Goal: Transaction & Acquisition: Purchase product/service

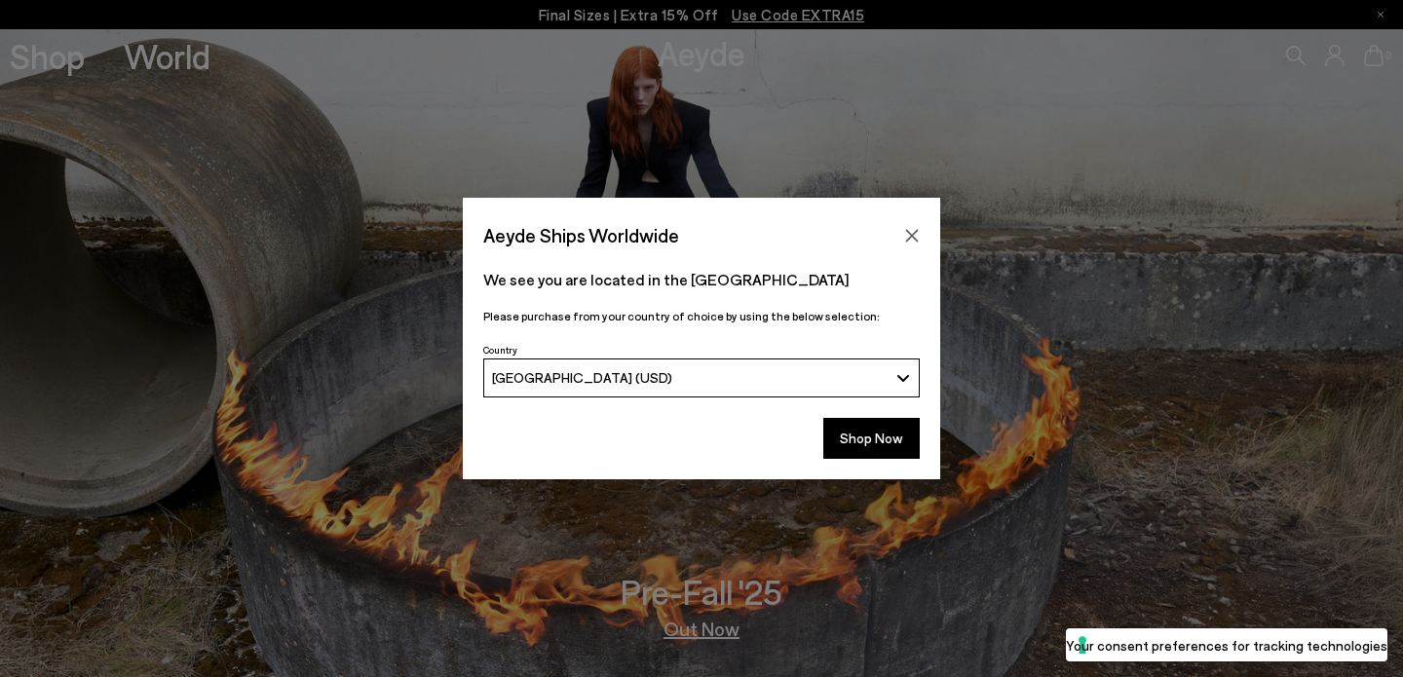
click at [907, 243] on button "Close" at bounding box center [911, 235] width 29 height 29
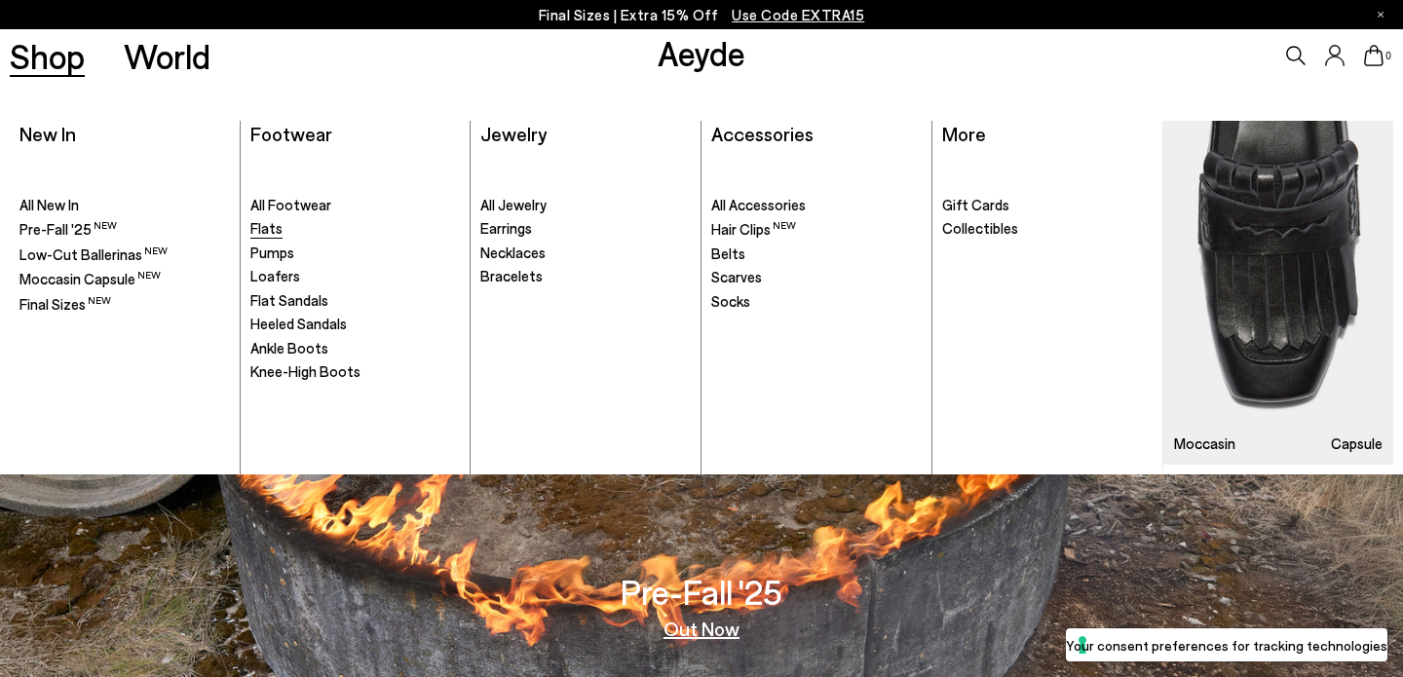
click at [257, 231] on span "Flats" at bounding box center [266, 228] width 32 height 18
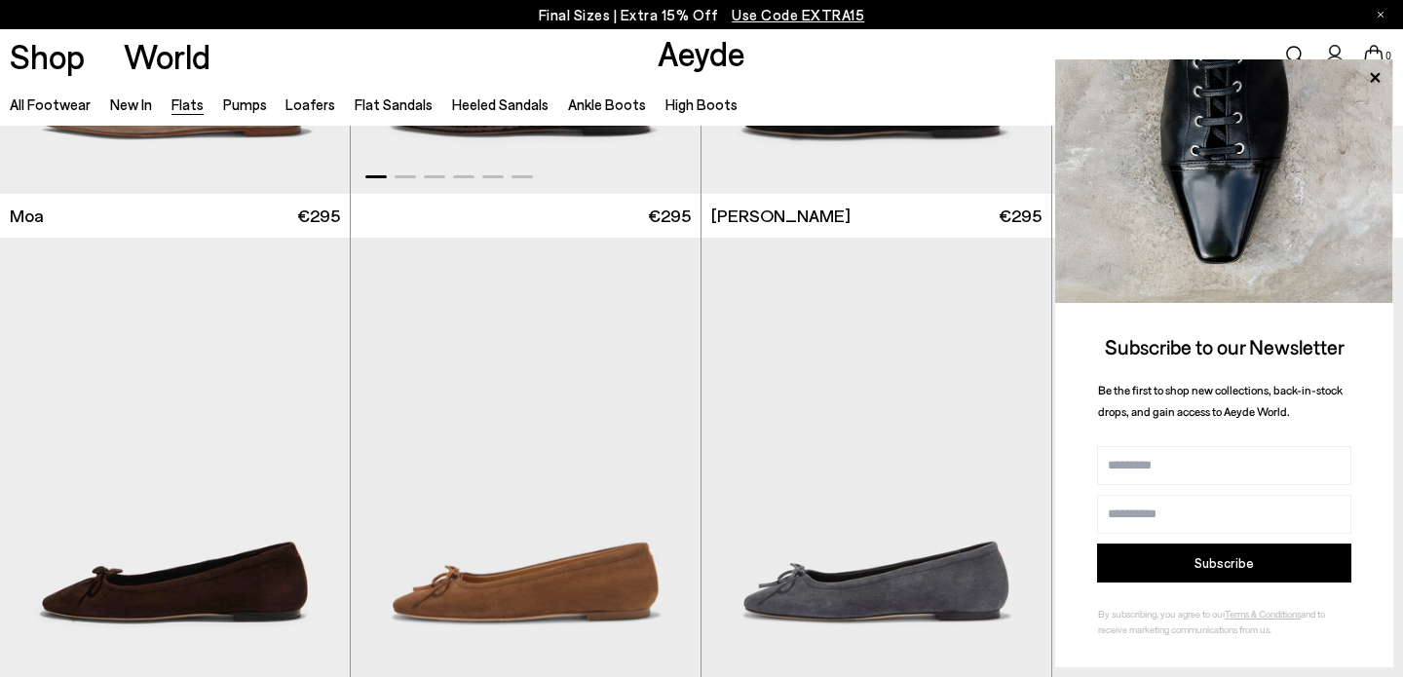
scroll to position [3811, 0]
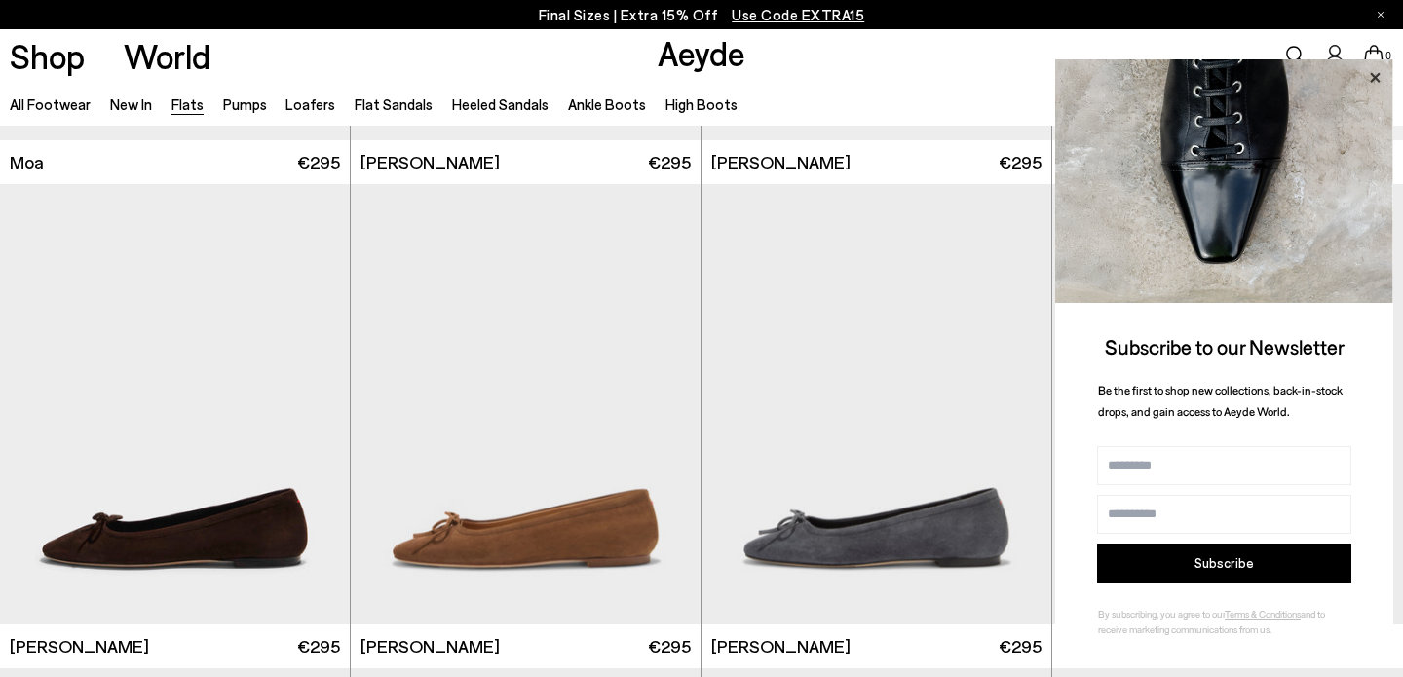
click at [1371, 79] on icon at bounding box center [1374, 77] width 25 height 25
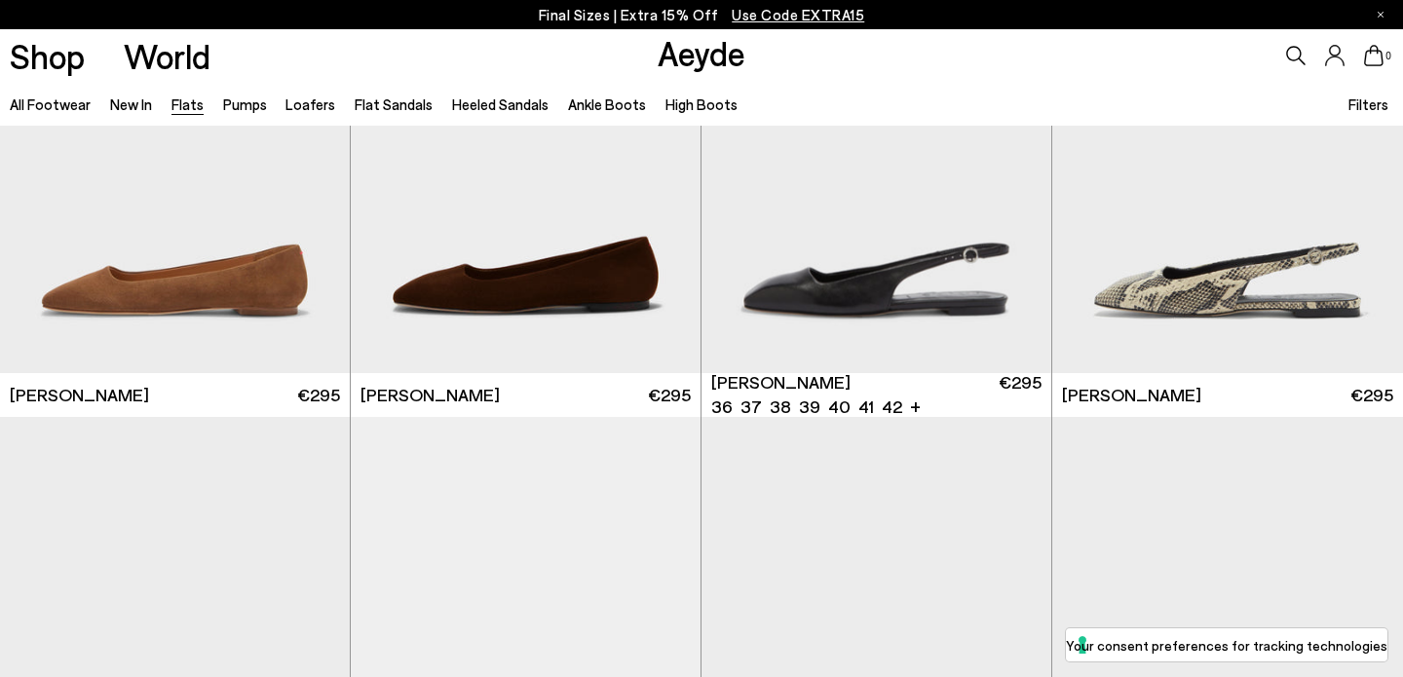
scroll to position [6528, 0]
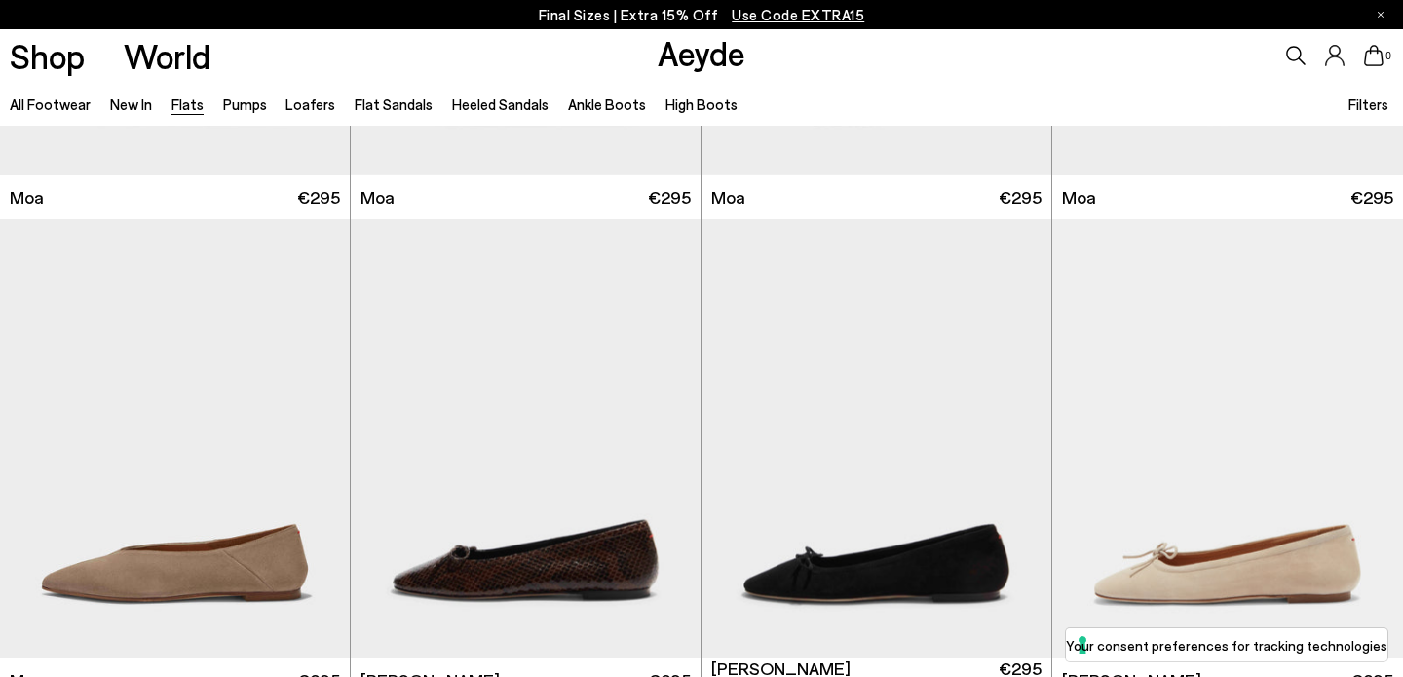
scroll to position [3376, 0]
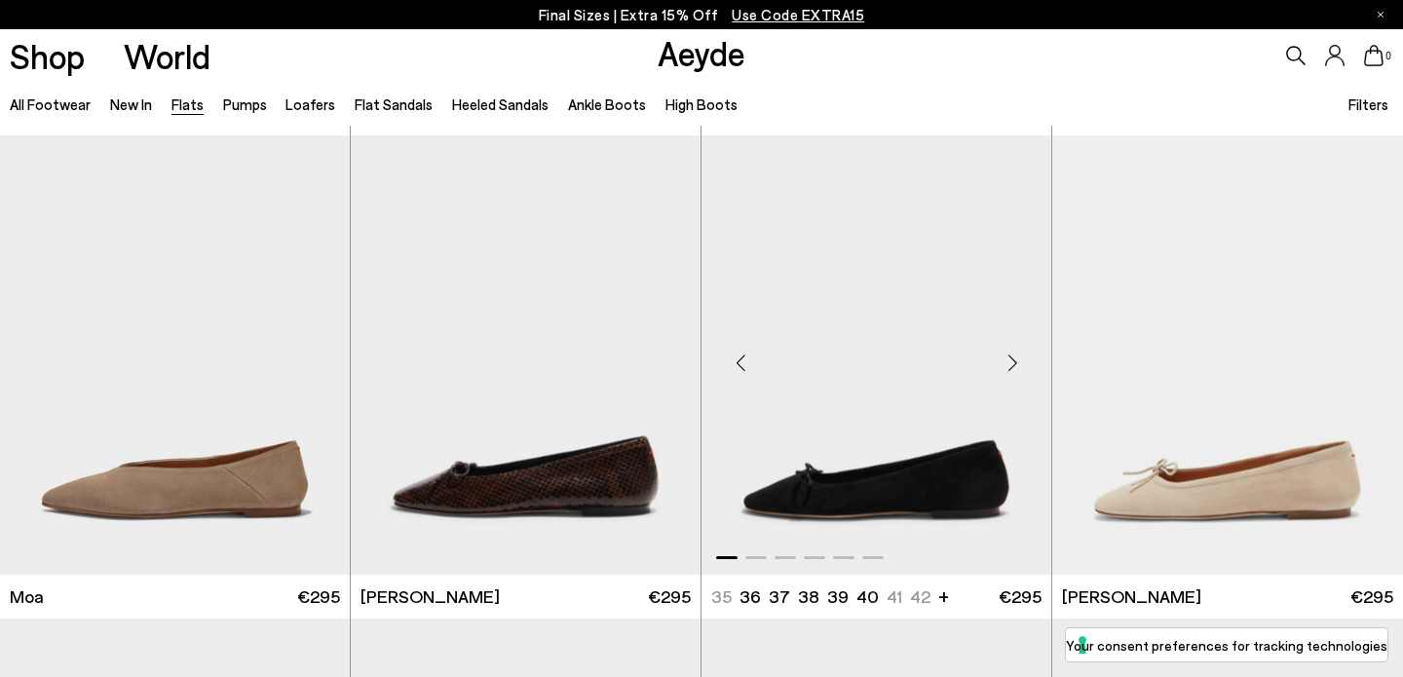
click at [889, 399] on img "1 / 6" at bounding box center [877, 354] width 350 height 439
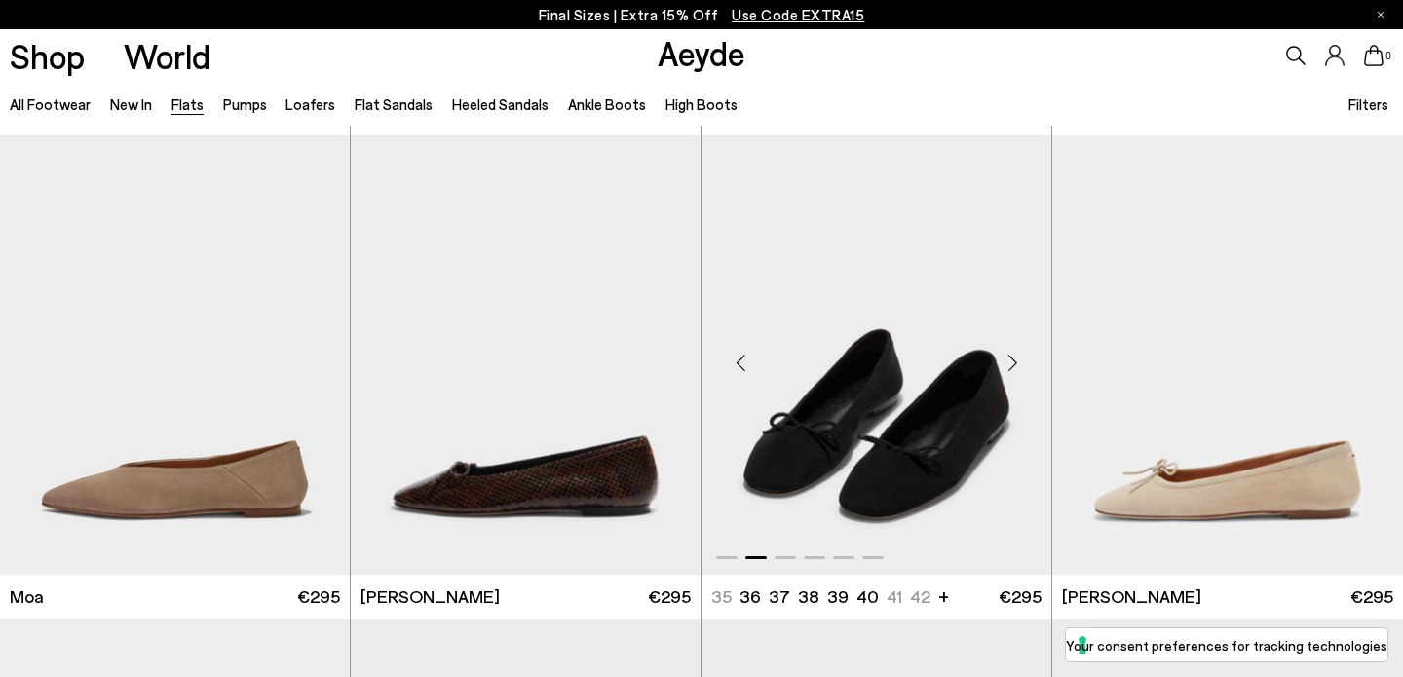
click at [880, 477] on img "2 / 6" at bounding box center [877, 354] width 350 height 439
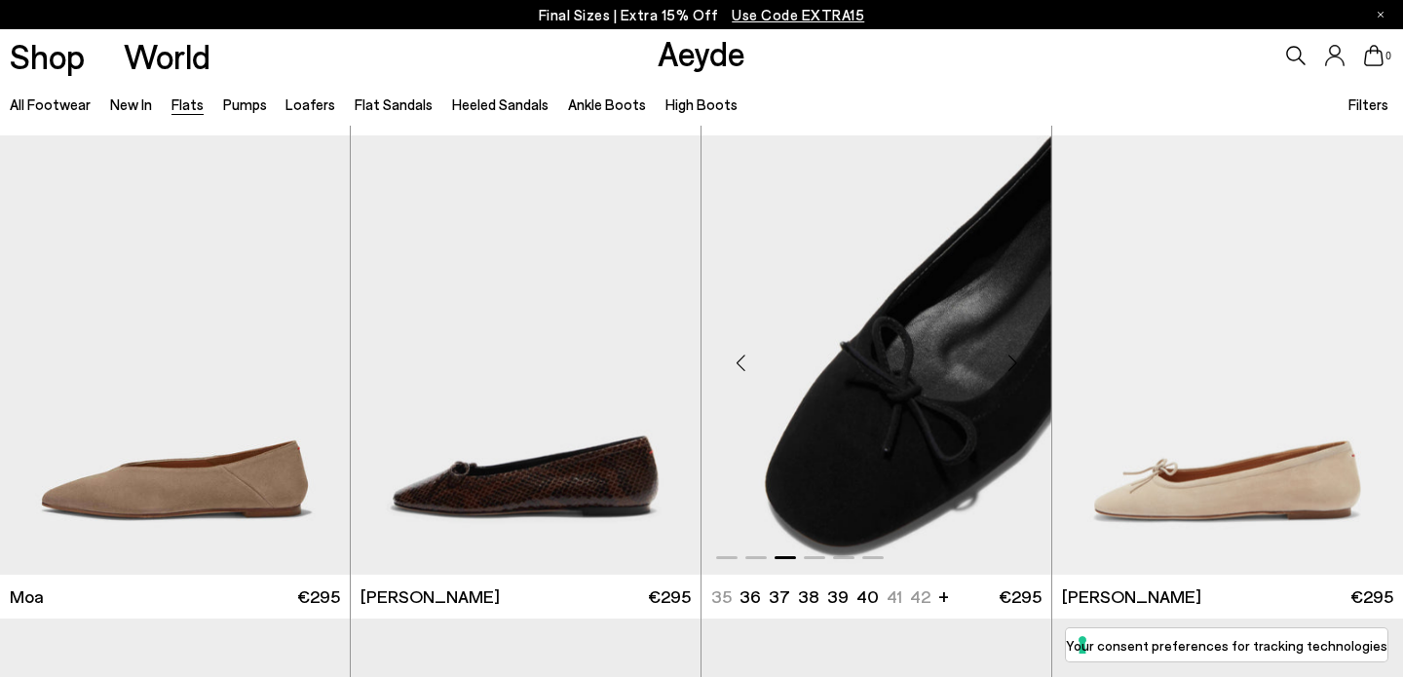
click at [820, 517] on img "3 / 6" at bounding box center [877, 354] width 350 height 439
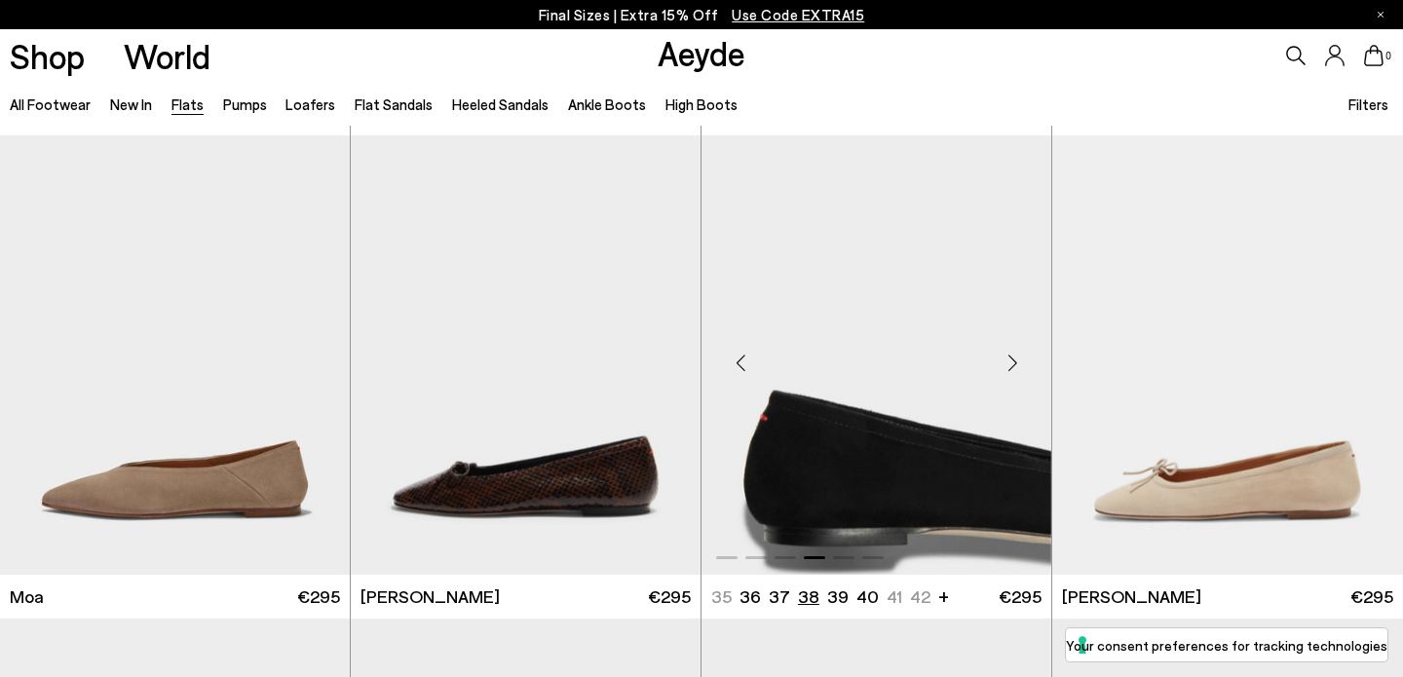
click at [800, 600] on li "38" at bounding box center [808, 597] width 21 height 24
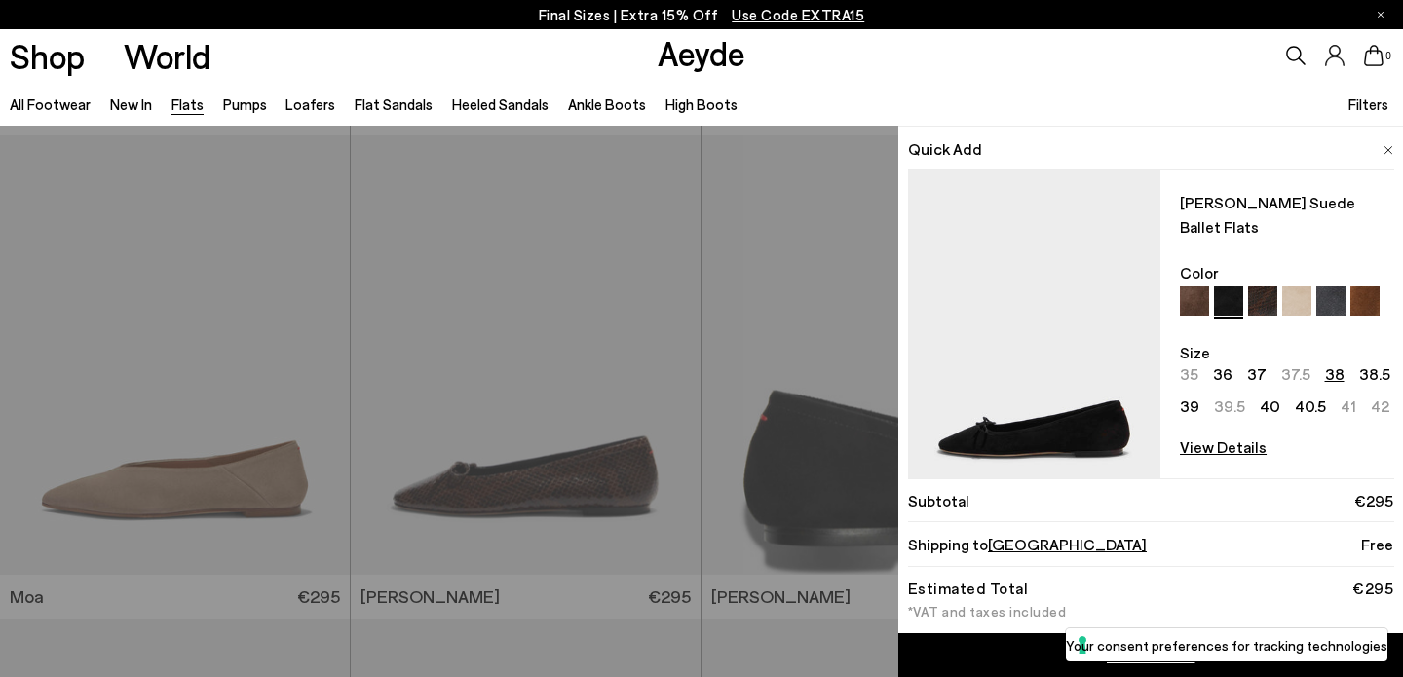
click at [1248, 286] on img at bounding box center [1262, 300] width 29 height 29
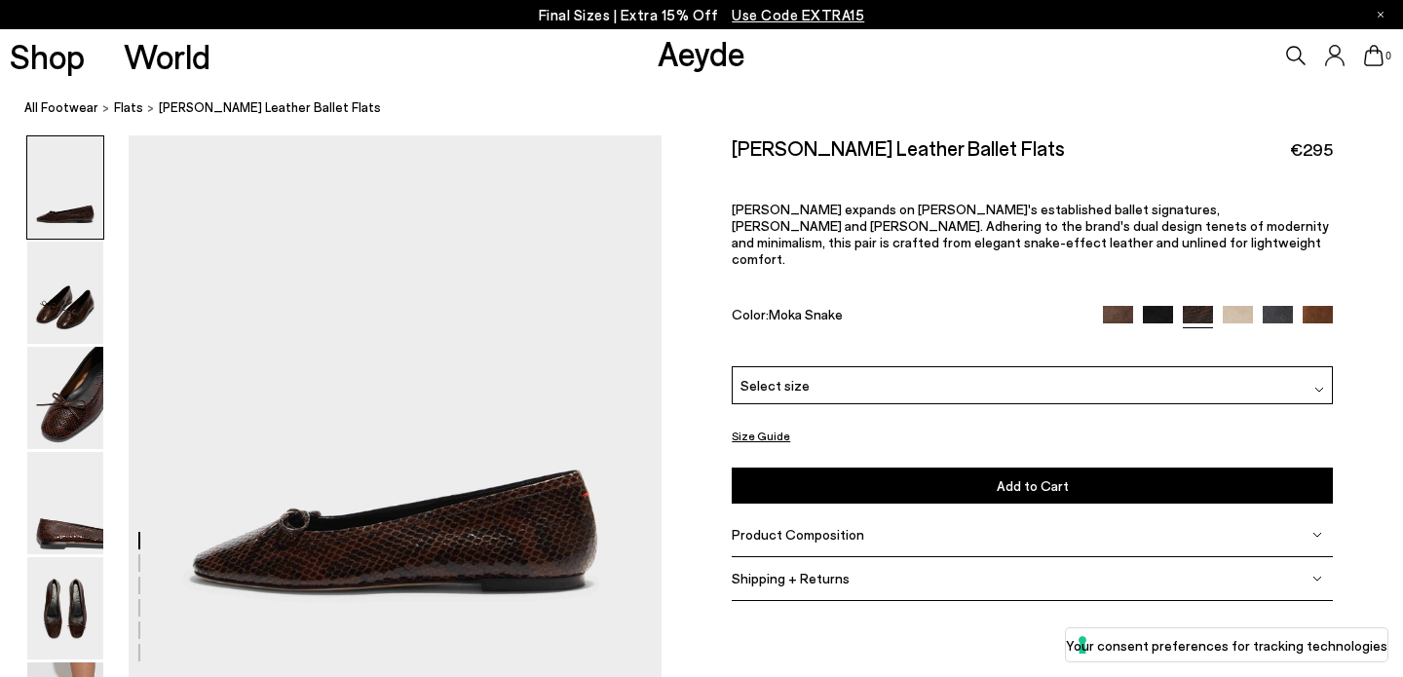
click at [1117, 306] on img at bounding box center [1118, 321] width 30 height 30
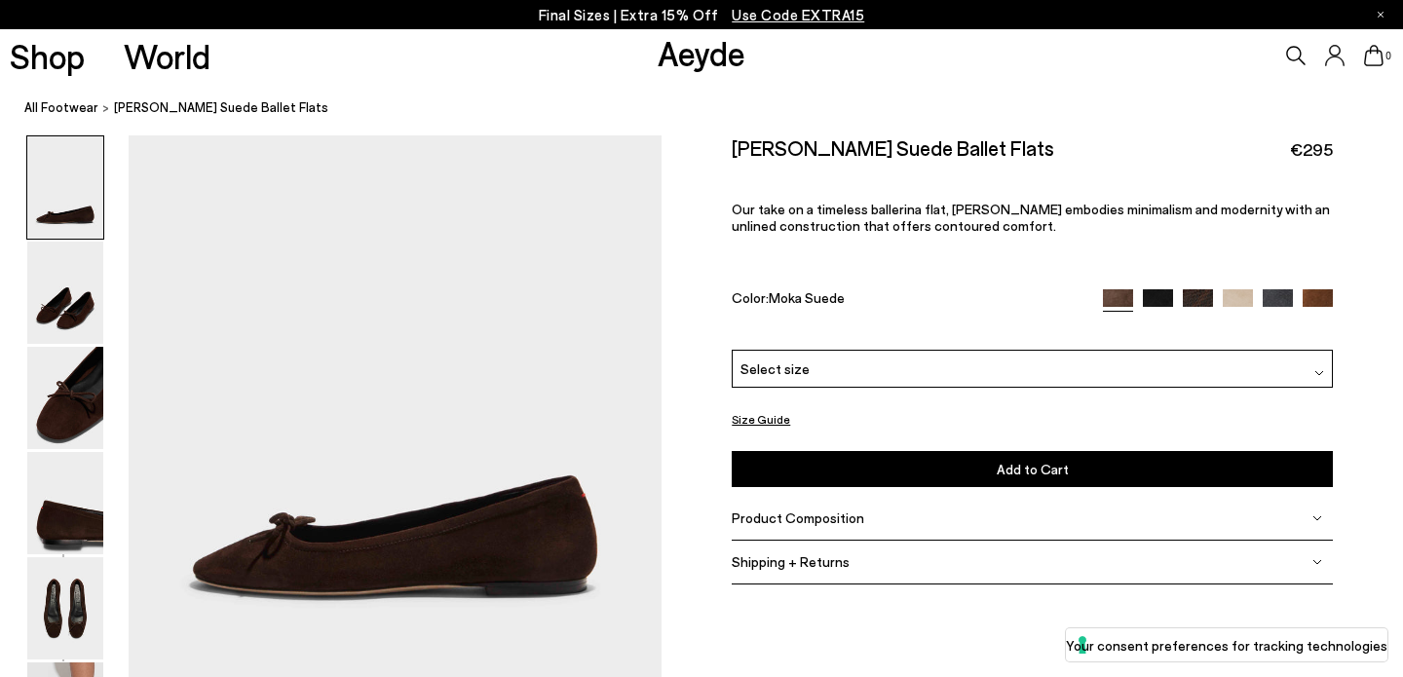
click at [1198, 289] on img at bounding box center [1198, 304] width 30 height 30
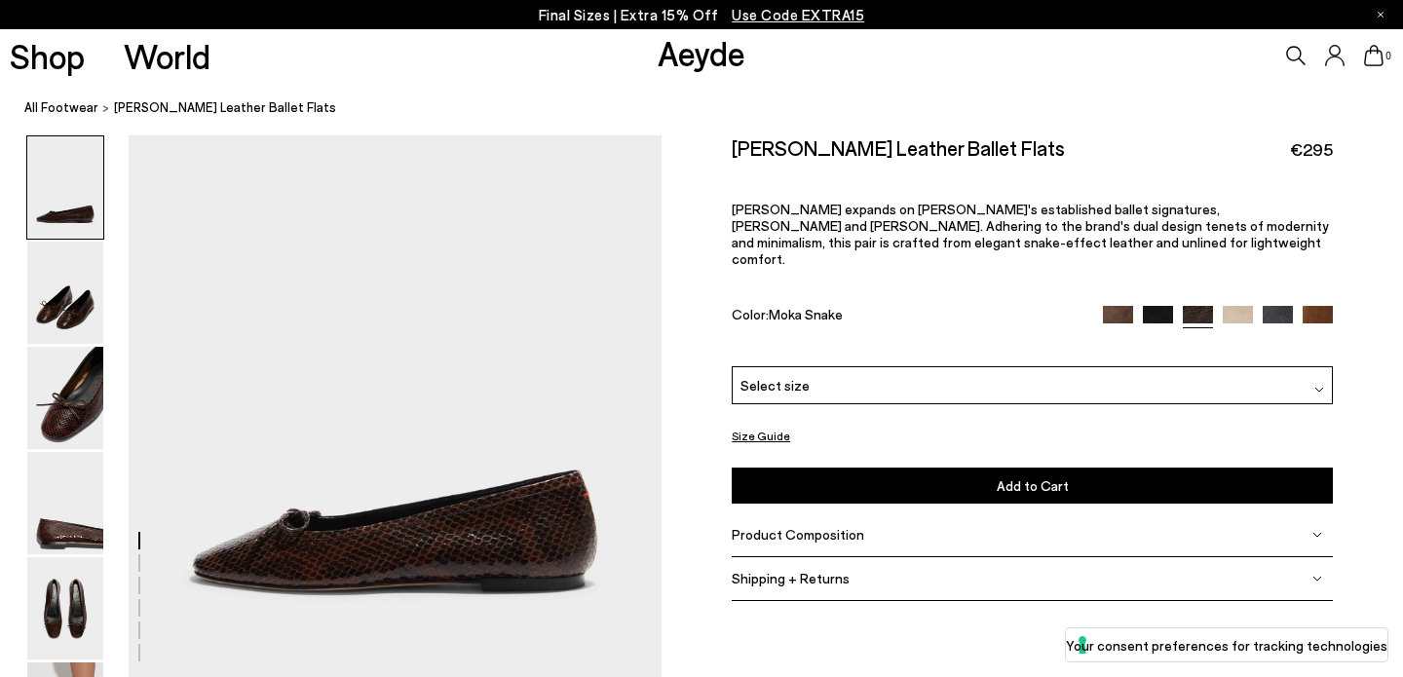
click at [1267, 306] on img at bounding box center [1278, 321] width 30 height 30
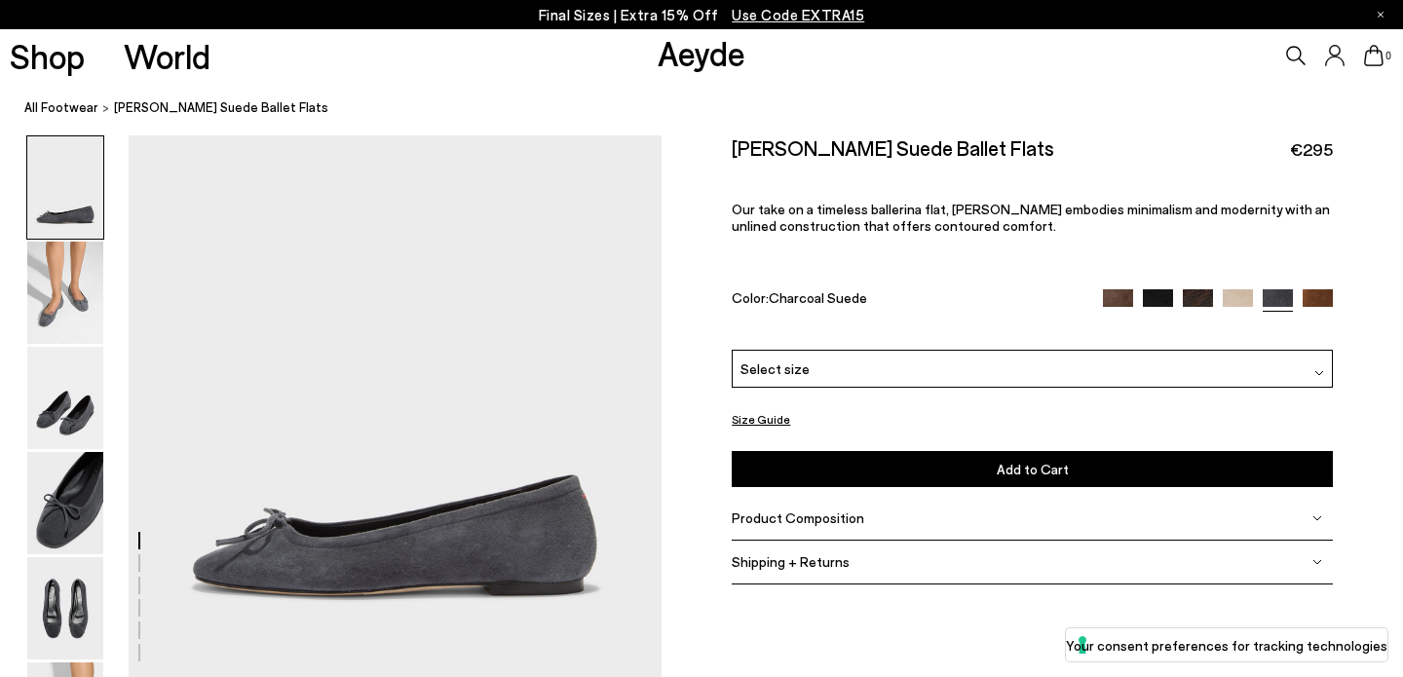
click at [1309, 289] on div at bounding box center [1218, 300] width 230 height 22
click at [1313, 289] on img at bounding box center [1318, 304] width 30 height 30
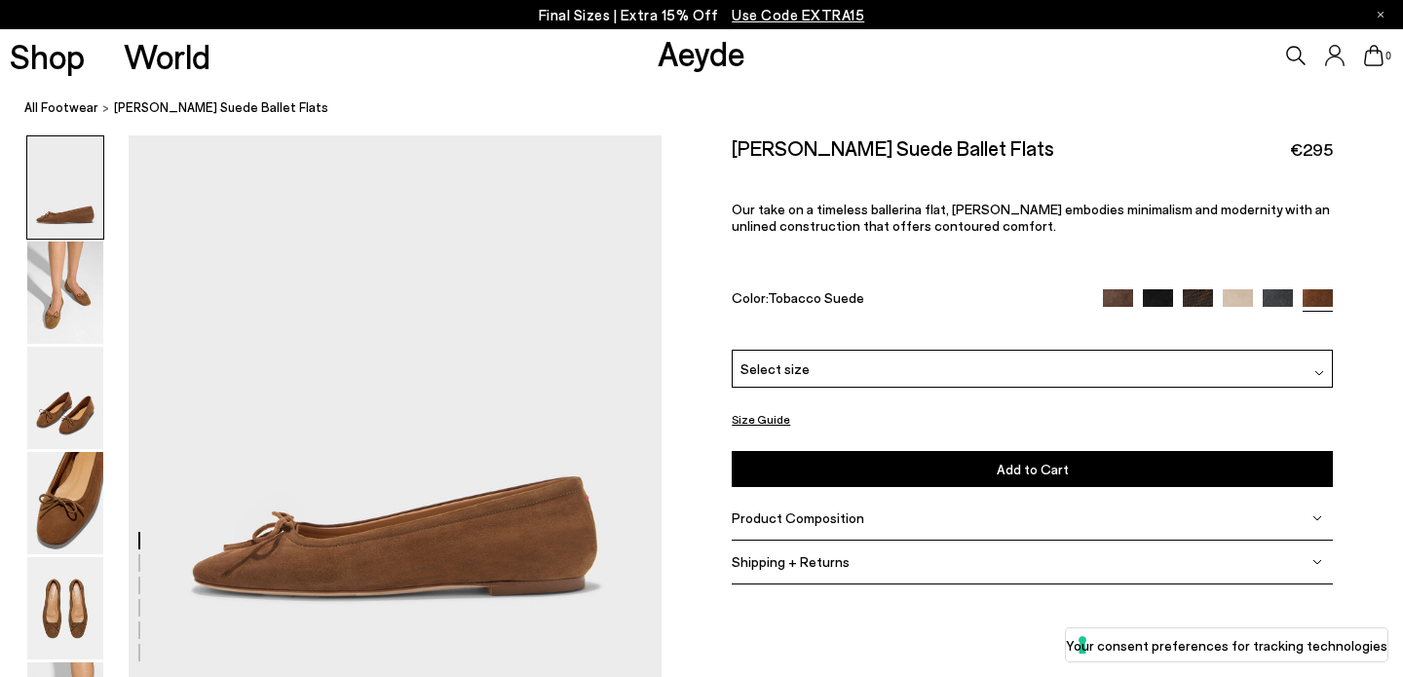
click at [1159, 289] on img at bounding box center [1158, 304] width 30 height 30
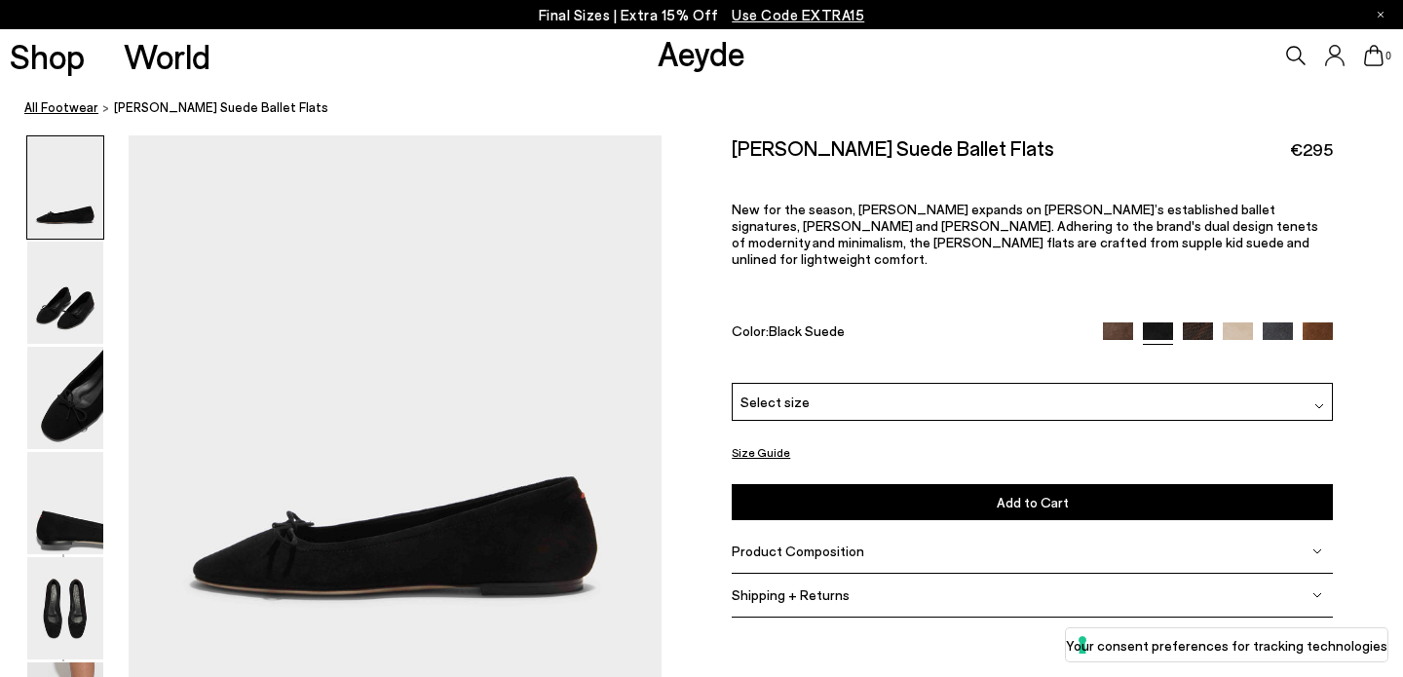
click at [55, 107] on link "All Footwear" at bounding box center [61, 107] width 74 height 20
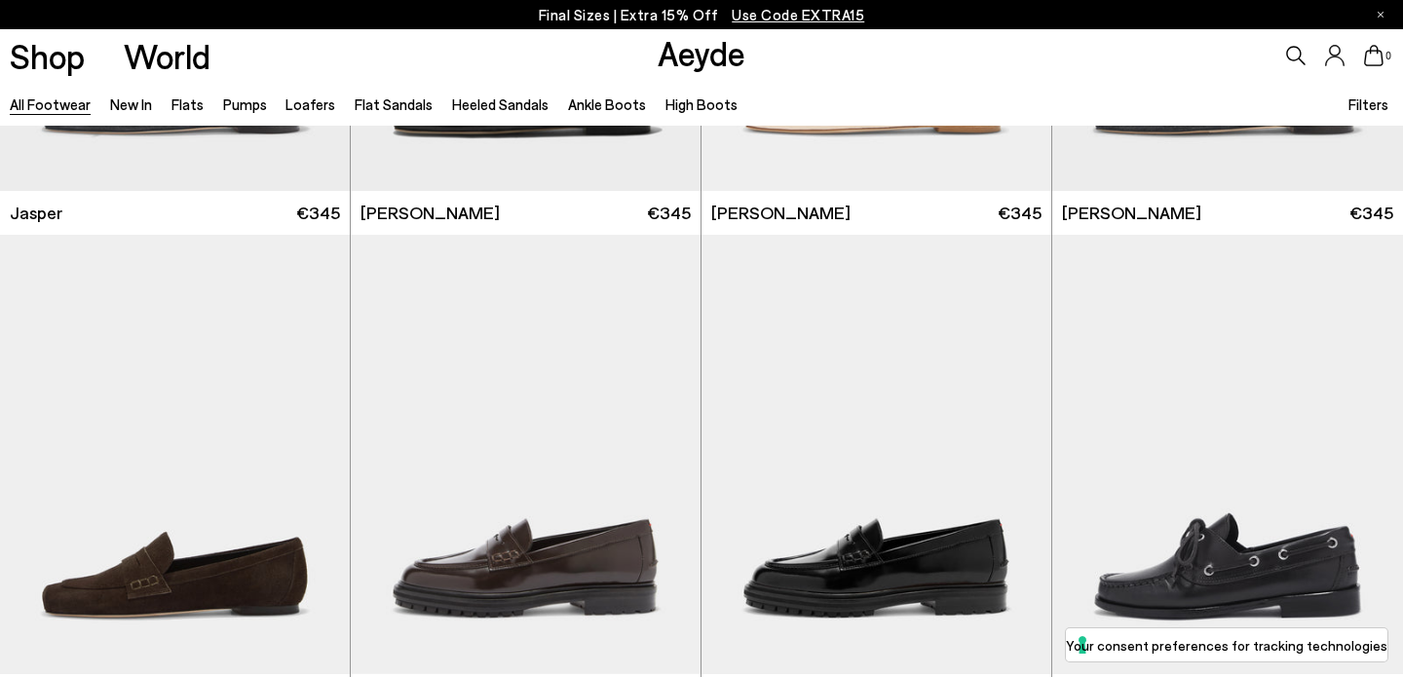
scroll to position [1908, 0]
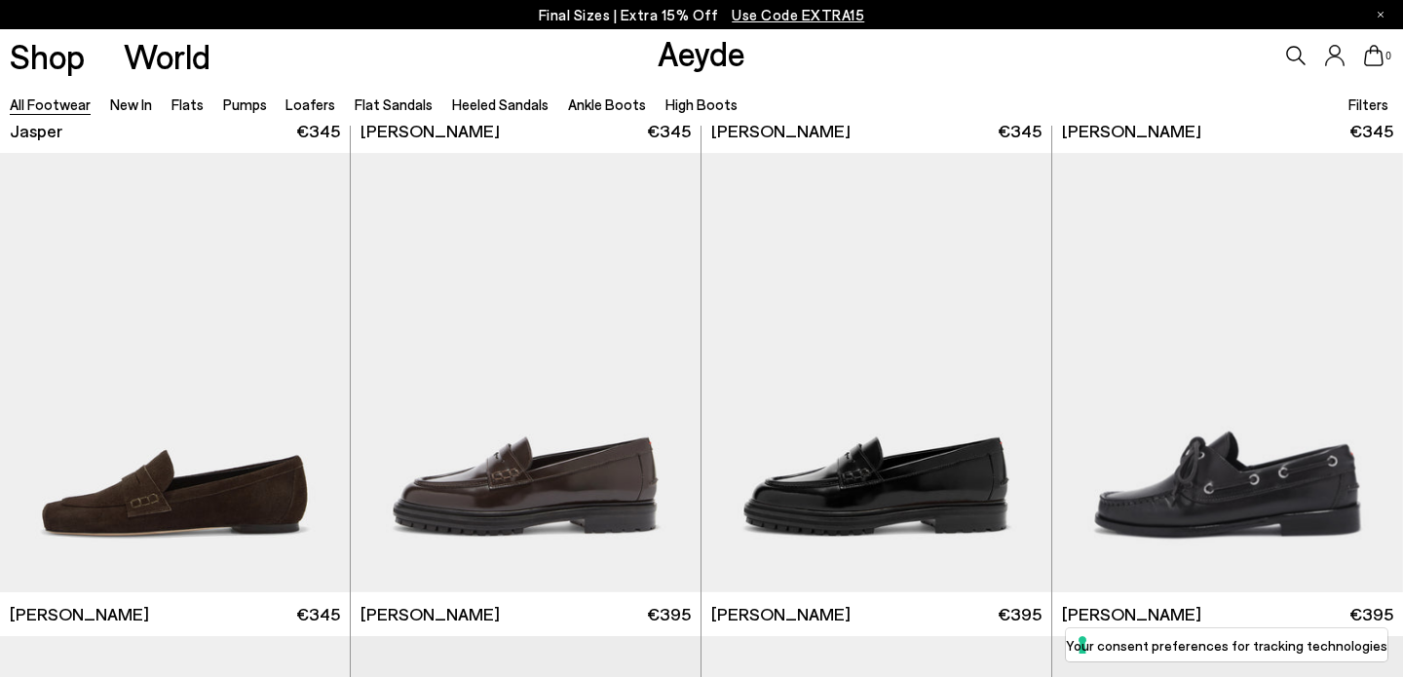
click at [1292, 53] on icon at bounding box center [1295, 55] width 19 height 19
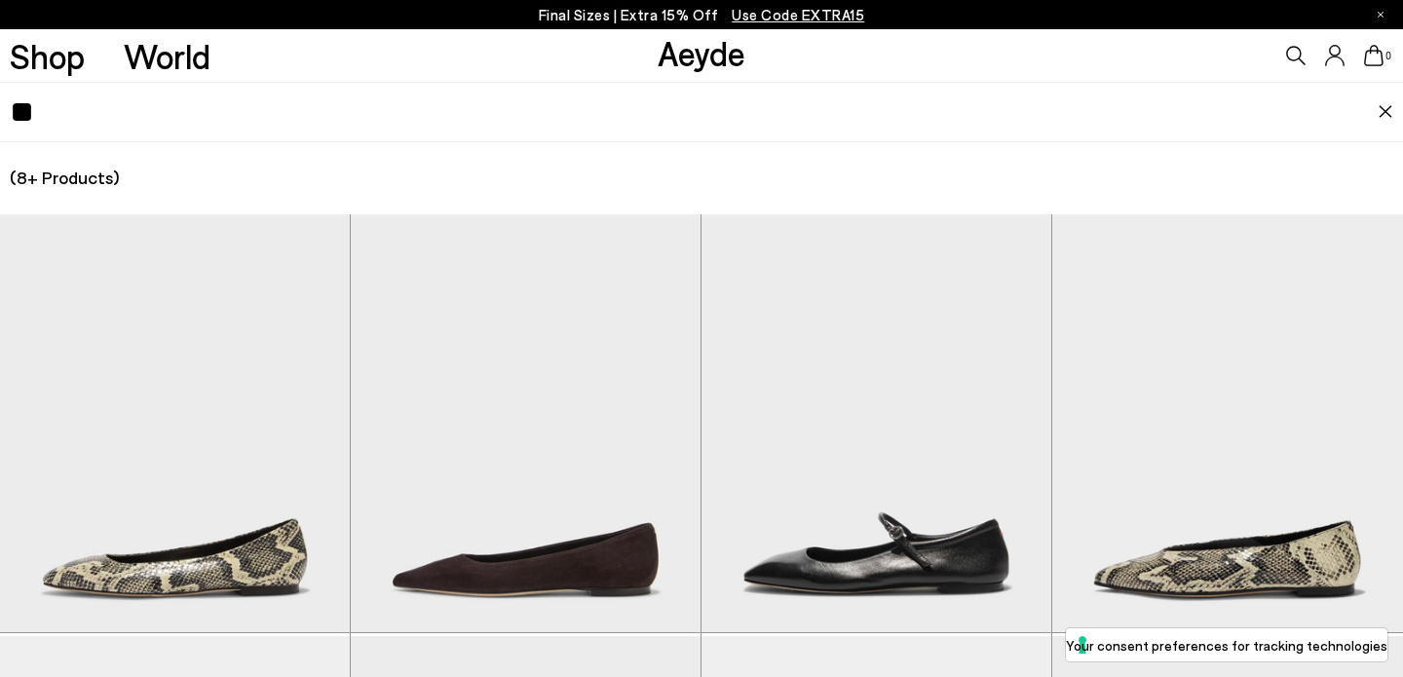
type input "*"
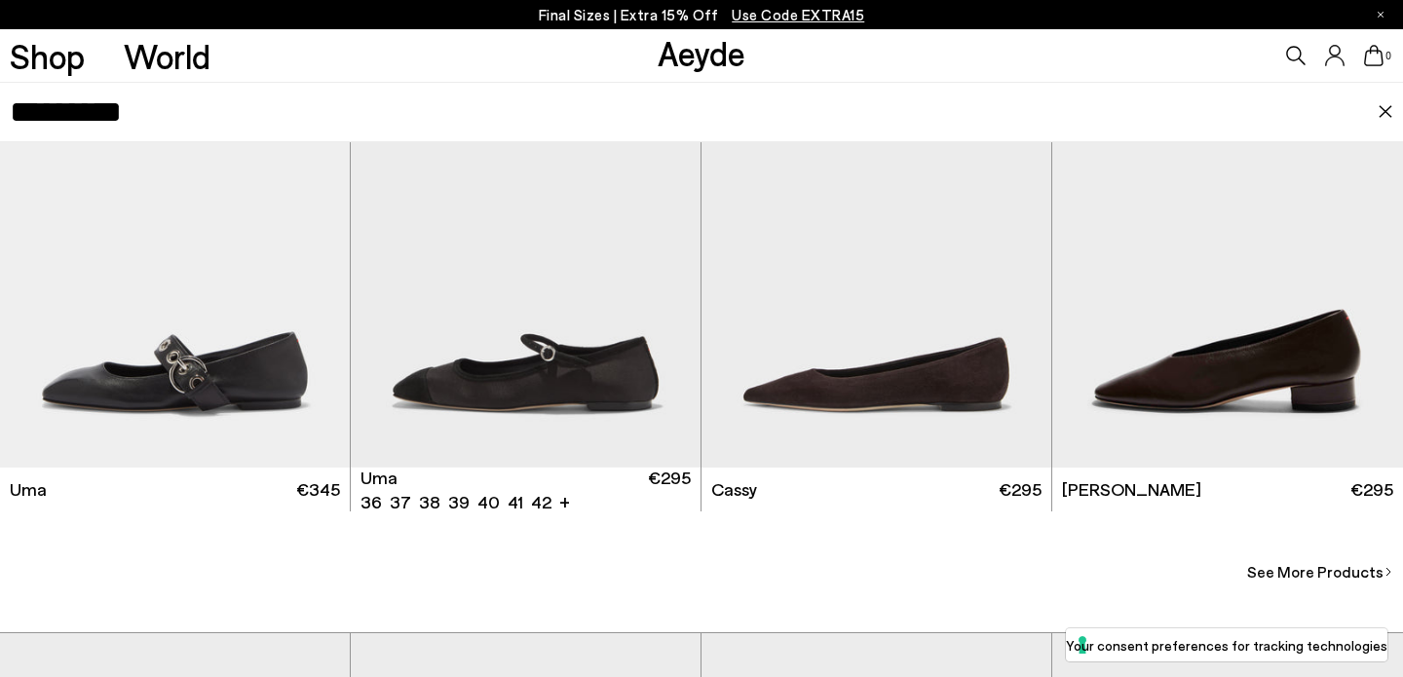
scroll to position [2457, 0]
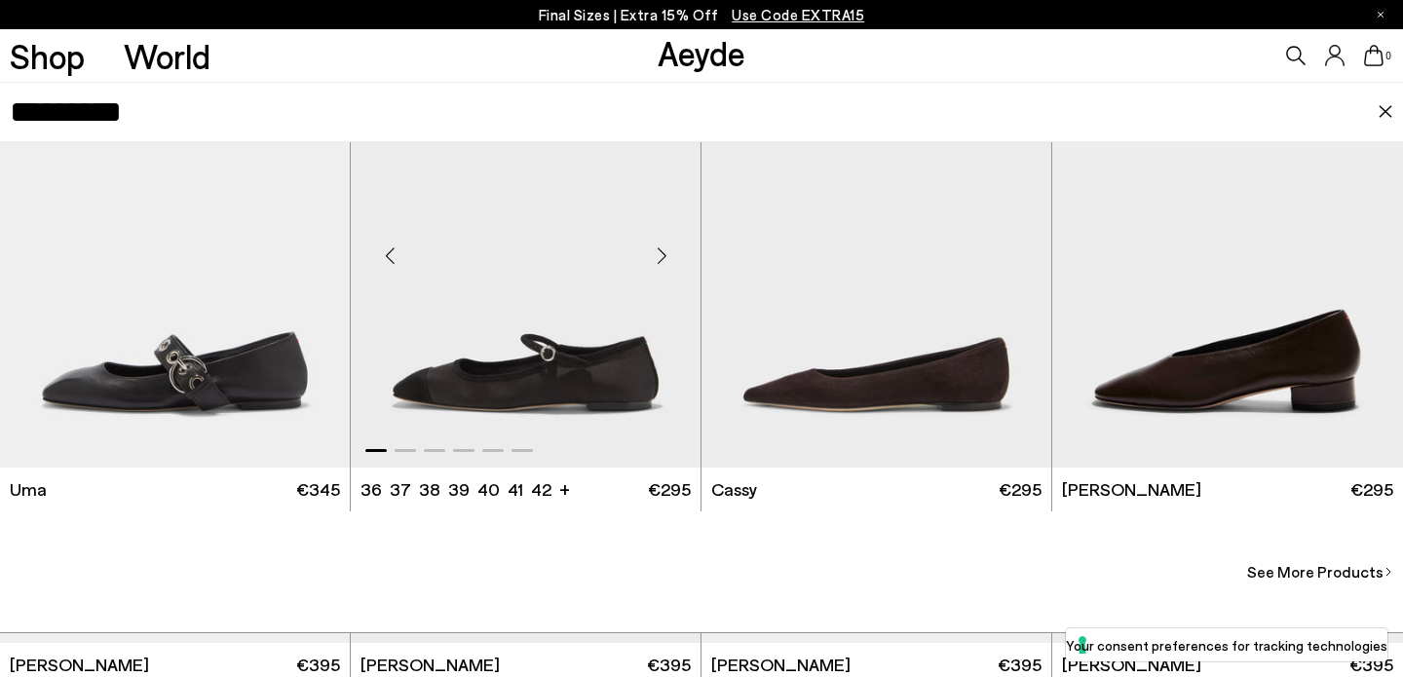
click at [645, 286] on img "1 / 6" at bounding box center [526, 247] width 350 height 439
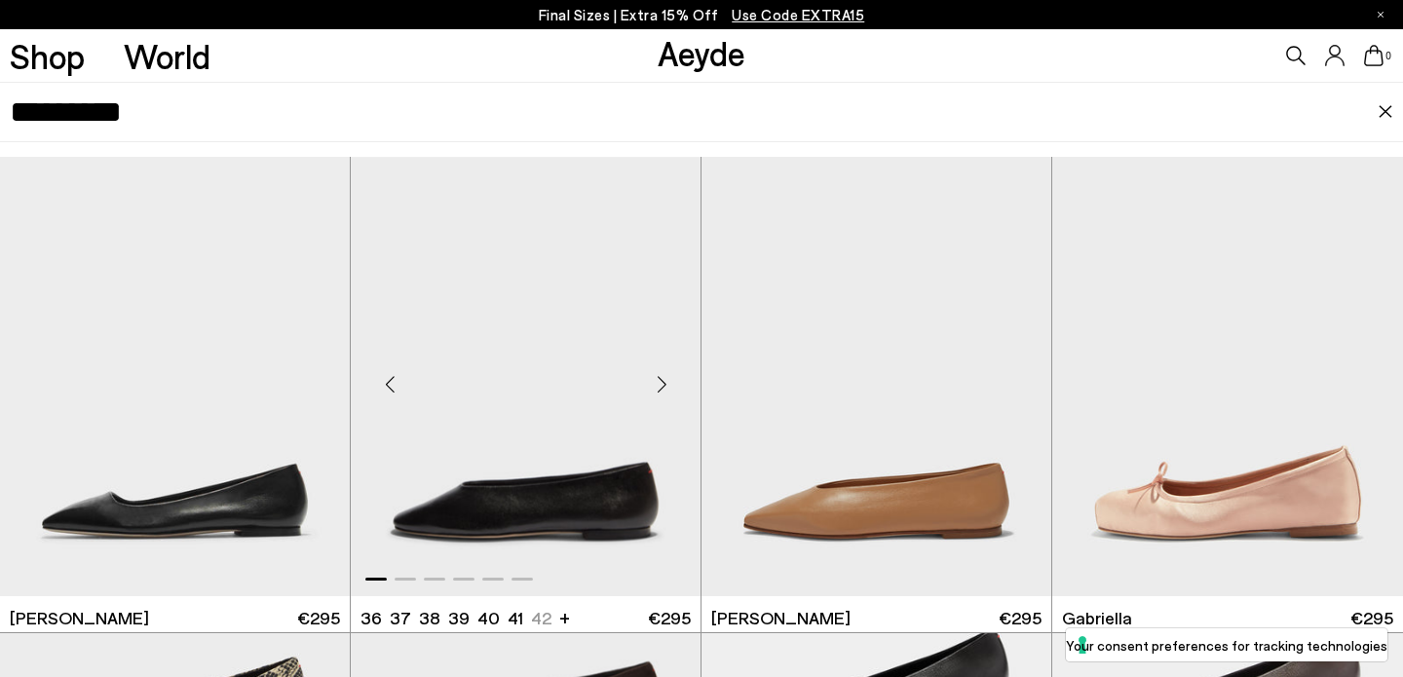
scroll to position [0, 0]
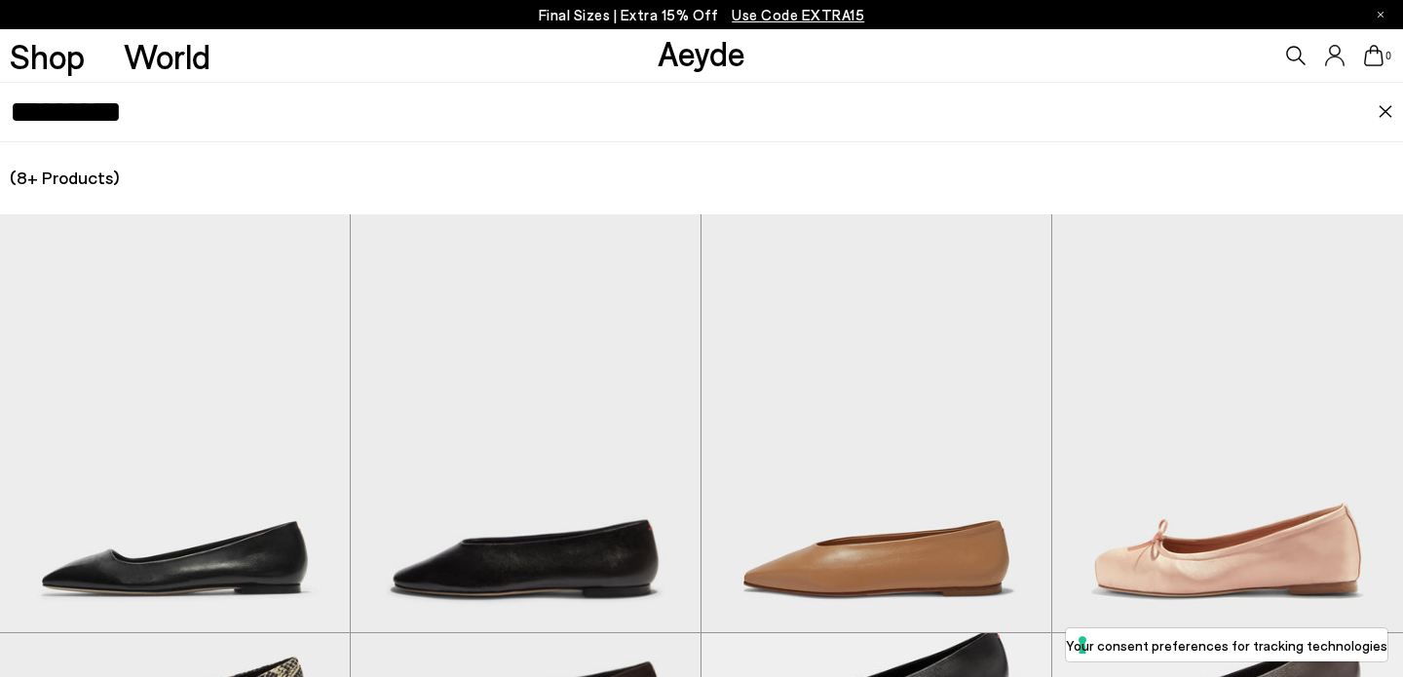
drag, startPoint x: 229, startPoint y: 125, endPoint x: 223, endPoint y: 107, distance: 18.5
click at [223, 107] on input "*********" at bounding box center [694, 112] width 1368 height 58
drag, startPoint x: 223, startPoint y: 107, endPoint x: 0, endPoint y: 51, distance: 230.2
click at [0, 51] on header "Shop World Aeyde 0 0" at bounding box center [701, 55] width 1403 height 53
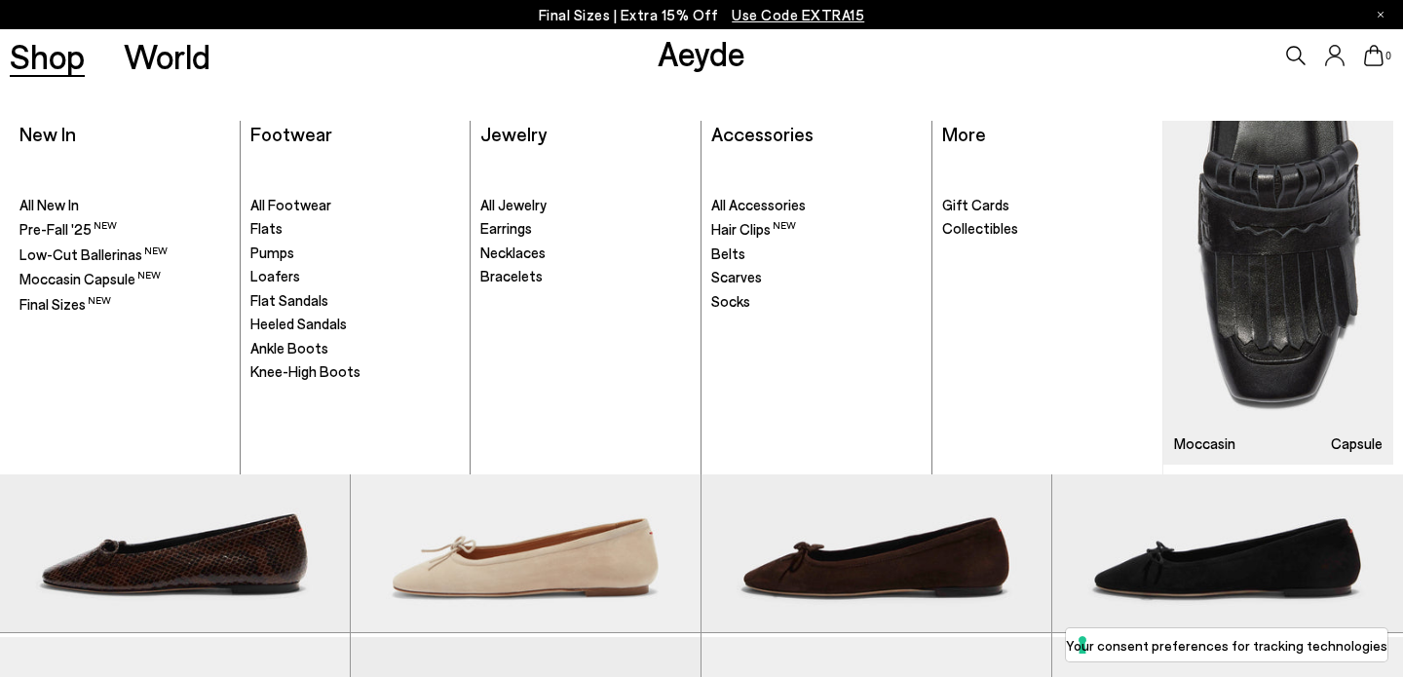
scroll to position [3854, 0]
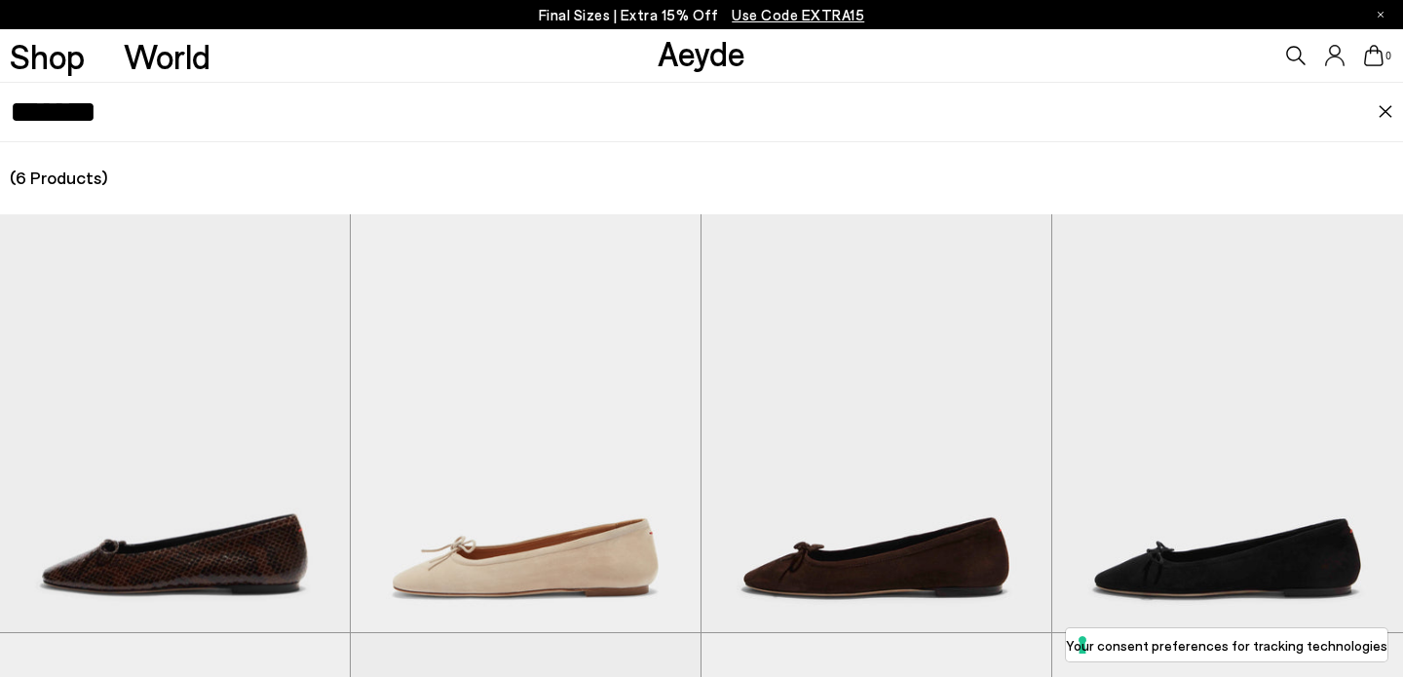
type input "*******"
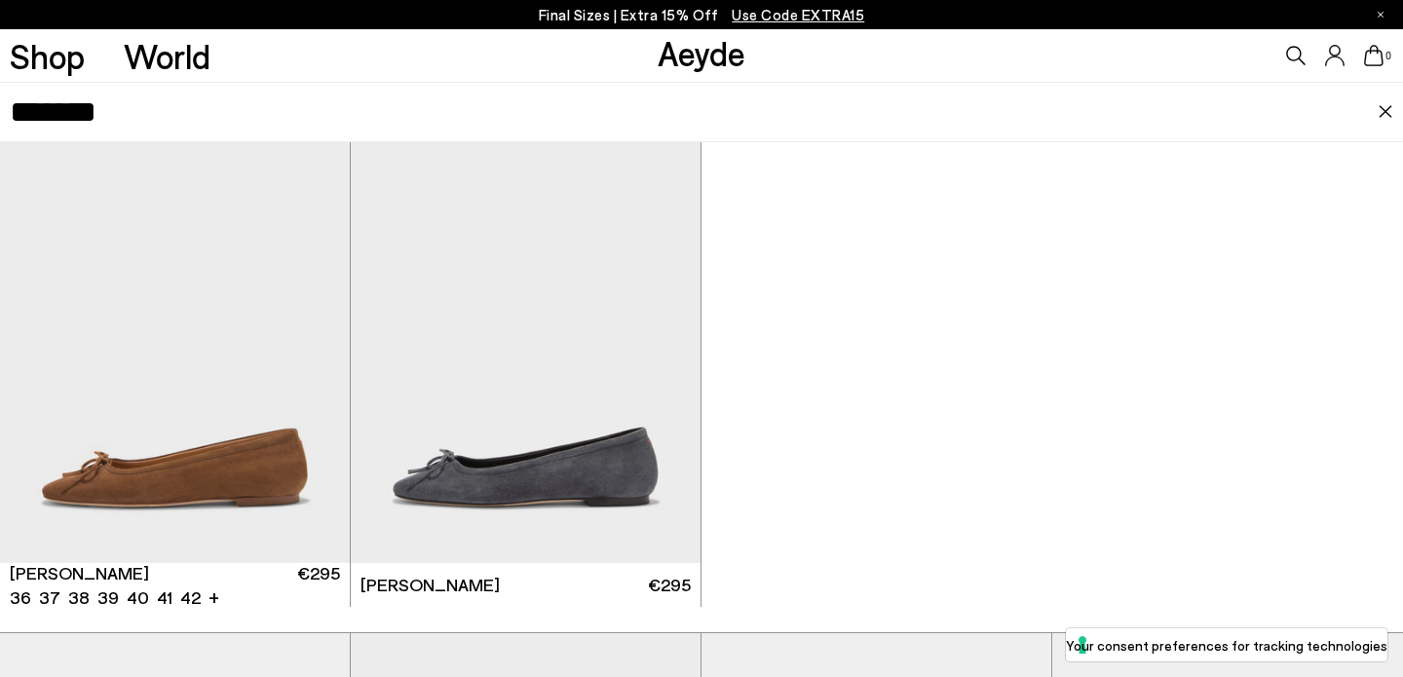
scroll to position [597, 0]
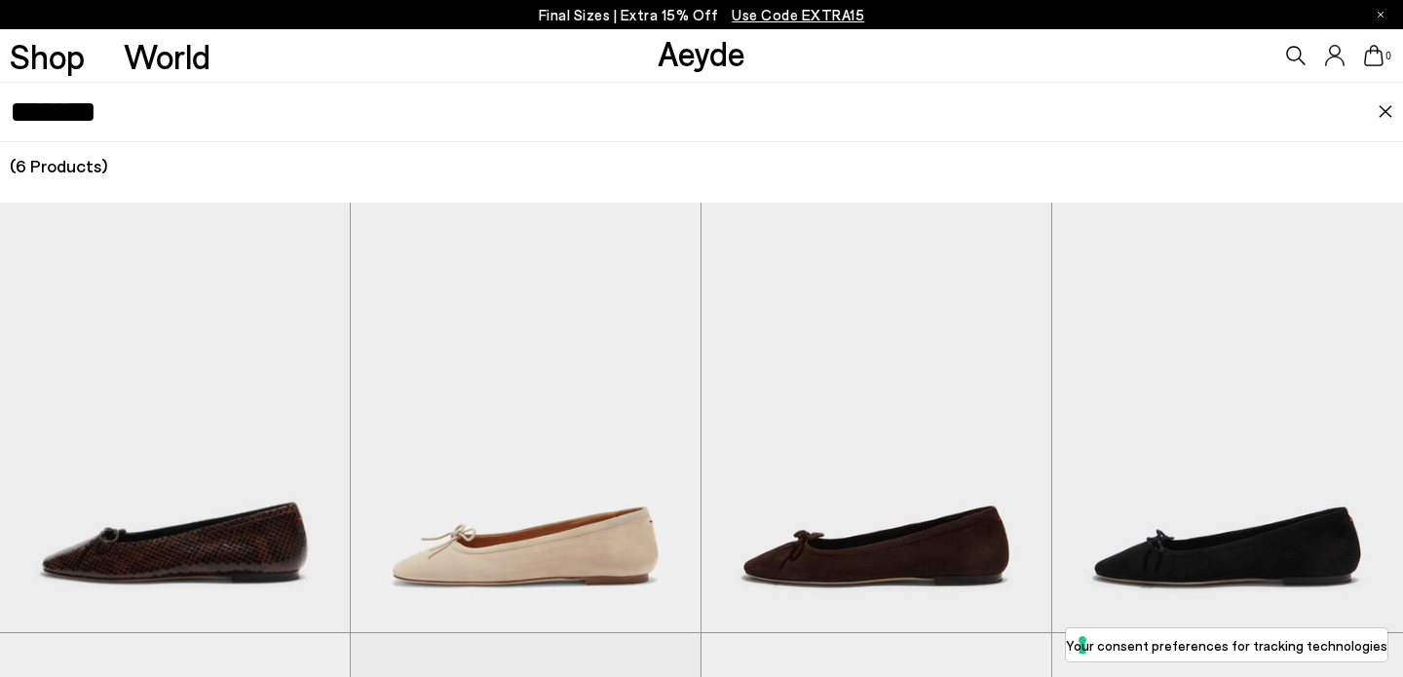
scroll to position [13, 0]
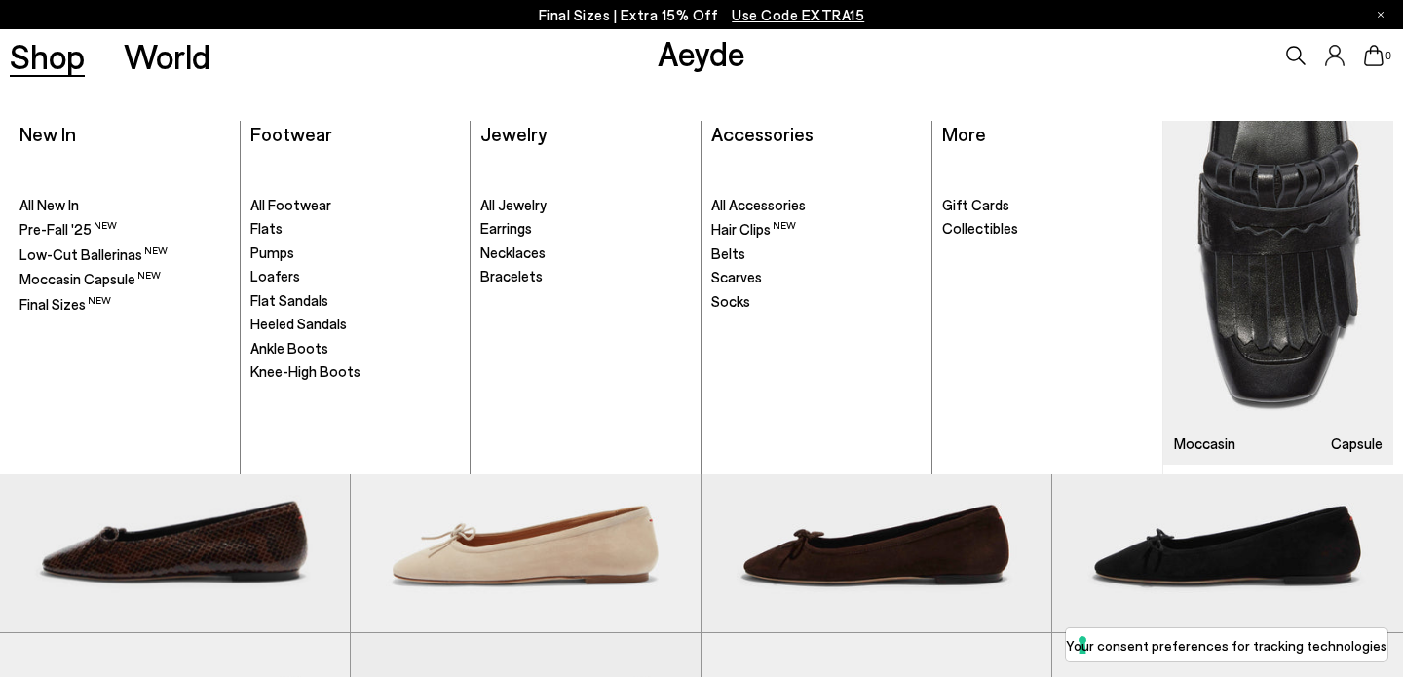
click at [19, 63] on link "Shop" at bounding box center [47, 56] width 75 height 34
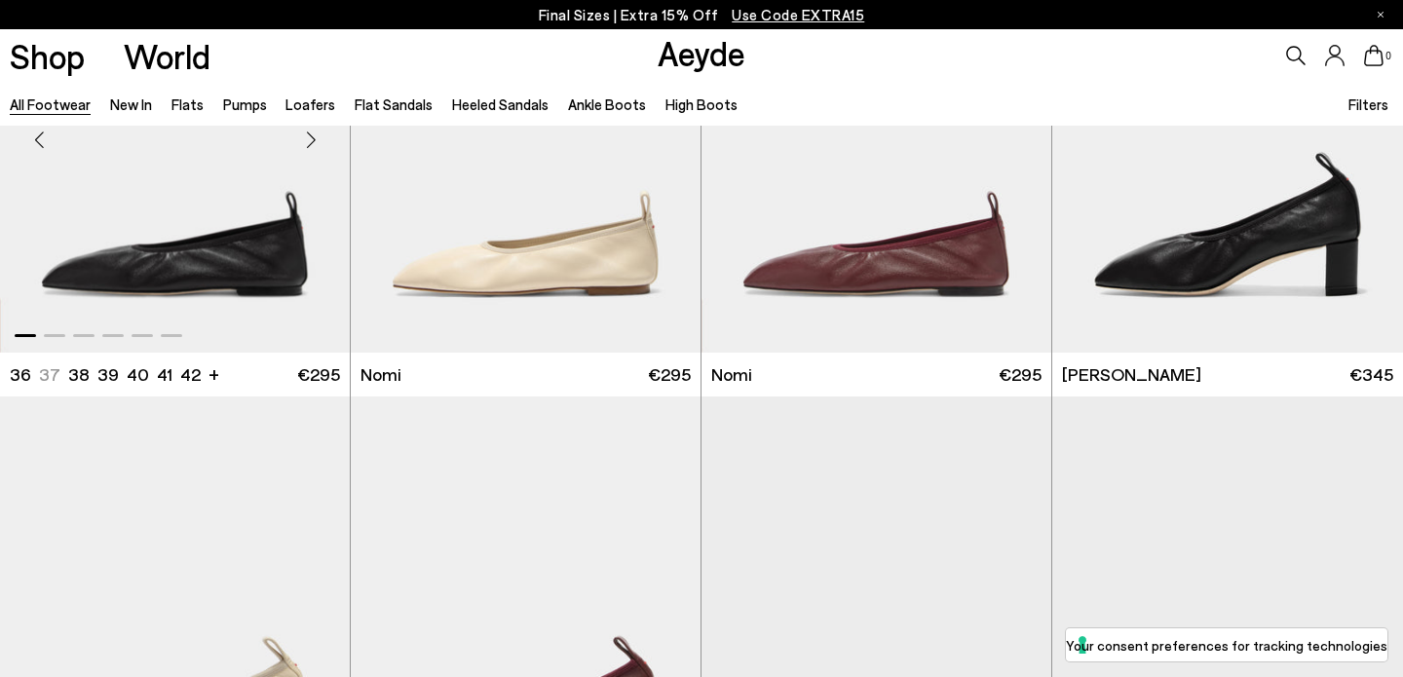
scroll to position [110, 0]
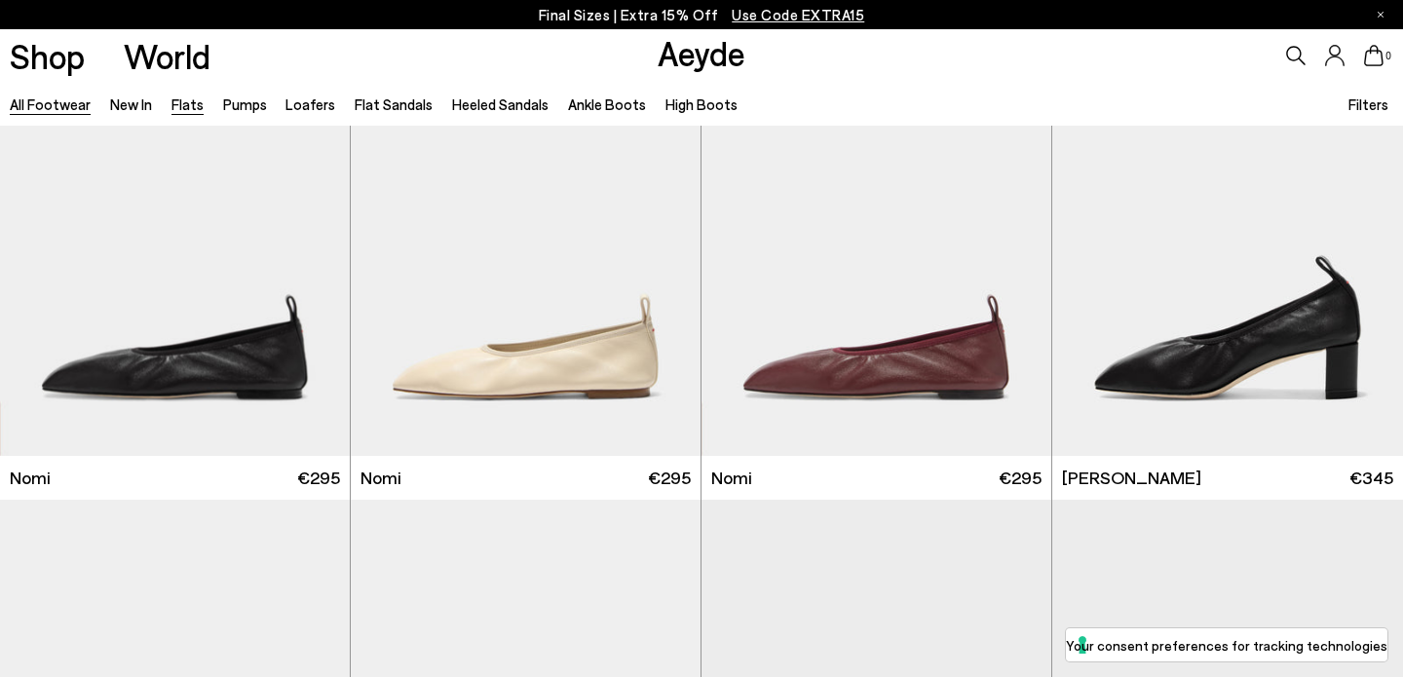
click at [174, 109] on link "Flats" at bounding box center [187, 104] width 32 height 18
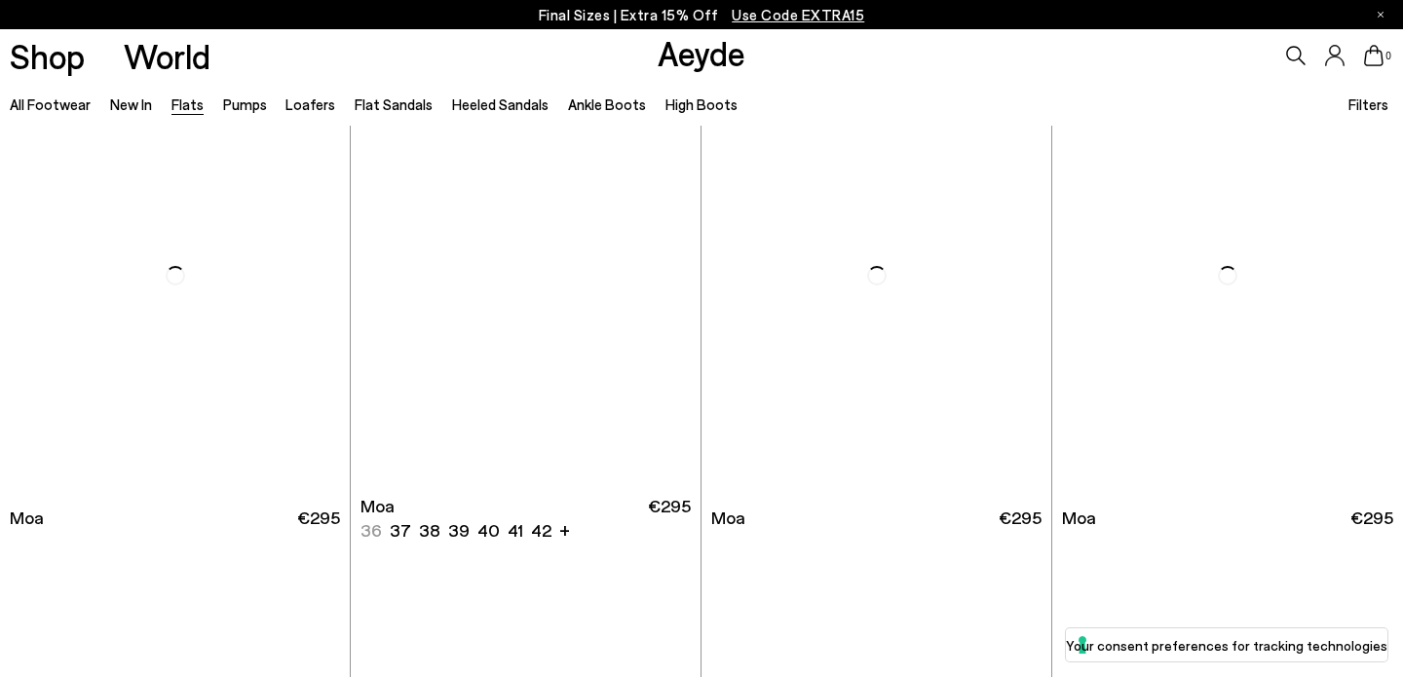
scroll to position [2975, 0]
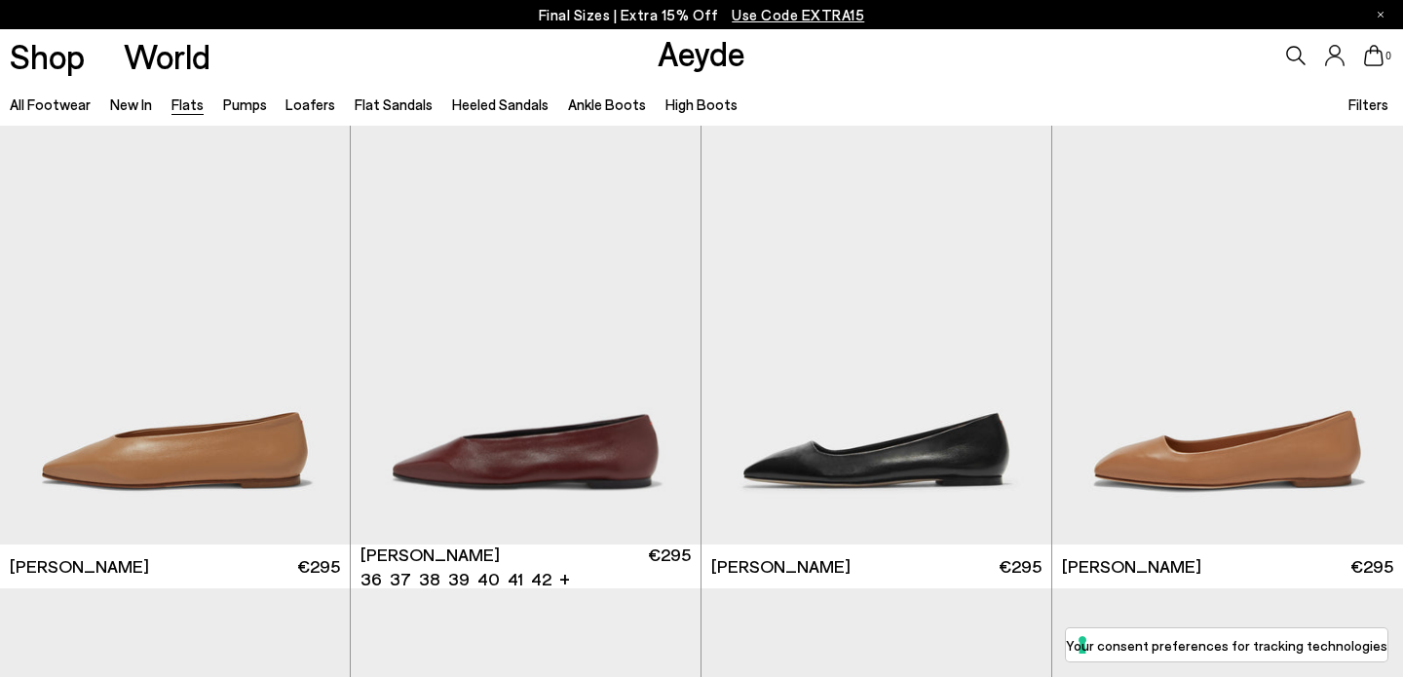
scroll to position [5909, 0]
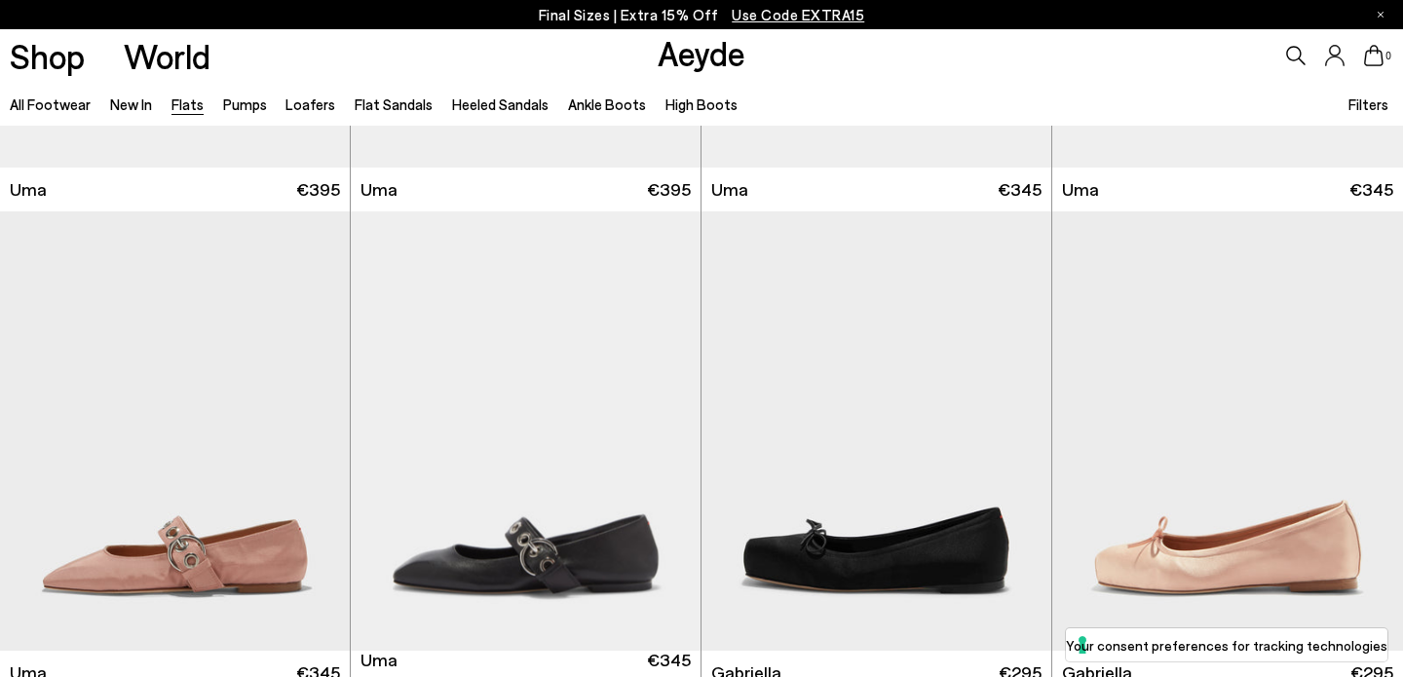
scroll to position [7650, 0]
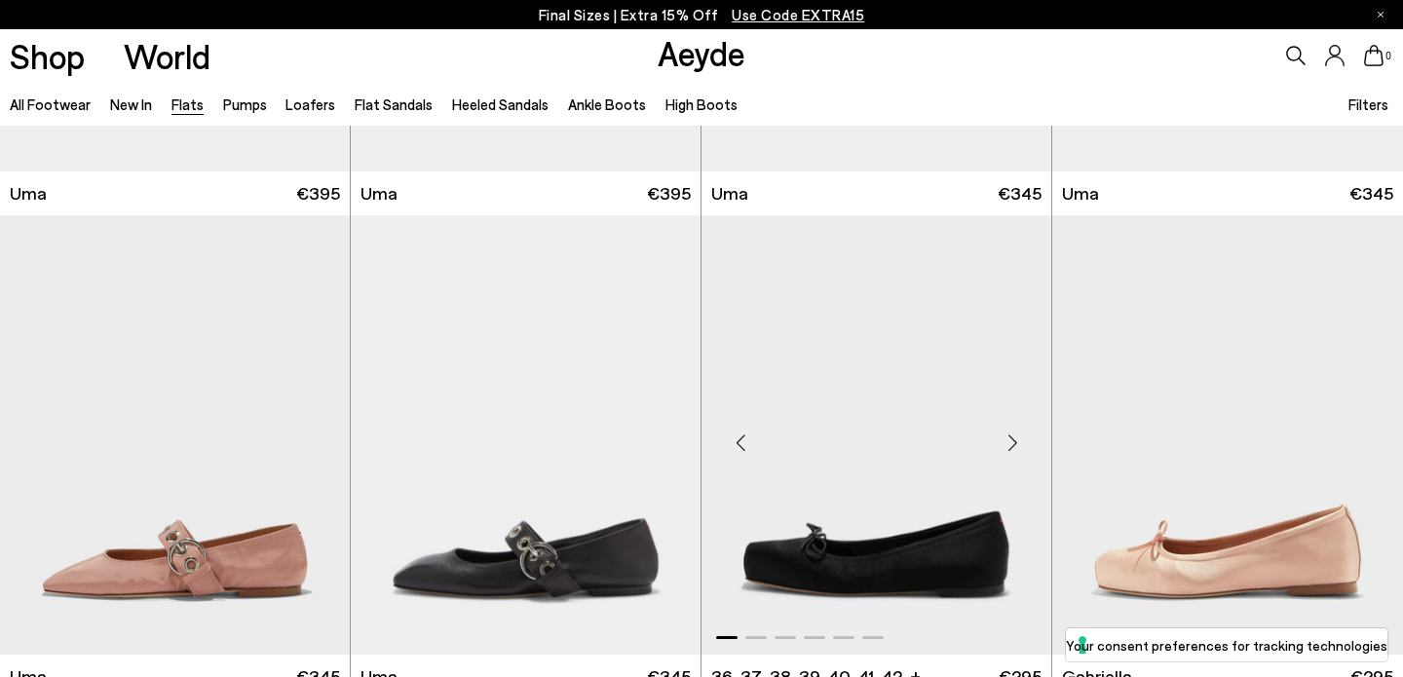
click at [754, 422] on div "Previous slide" at bounding box center [740, 442] width 58 height 58
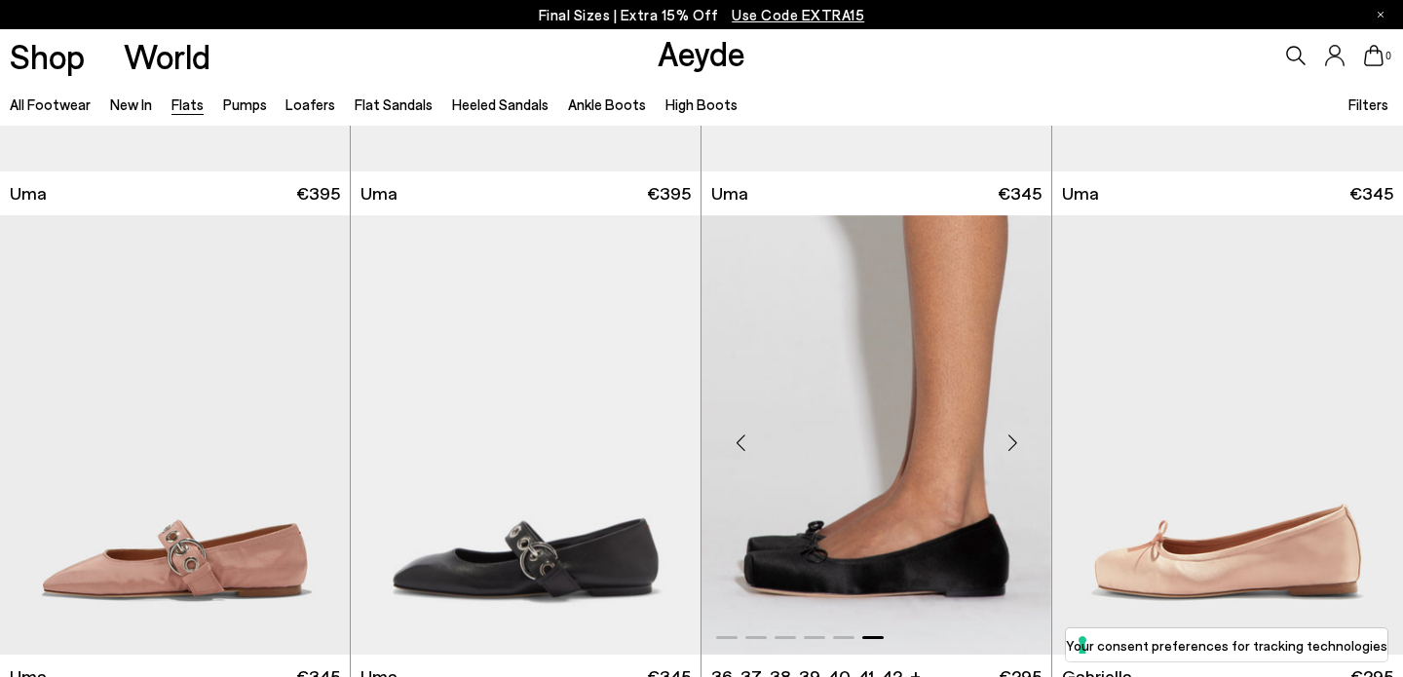
click at [826, 557] on img "6 / 6" at bounding box center [877, 434] width 350 height 439
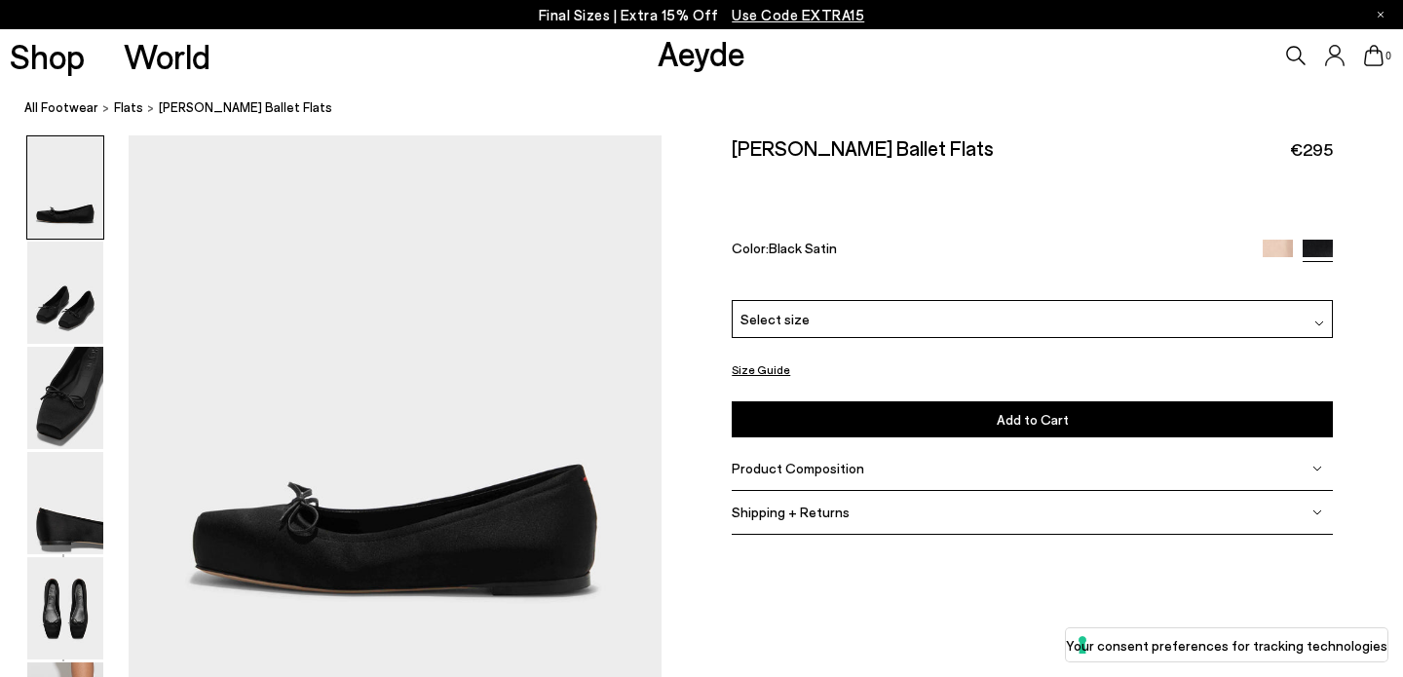
click at [817, 300] on div "Select size" at bounding box center [1032, 319] width 601 height 38
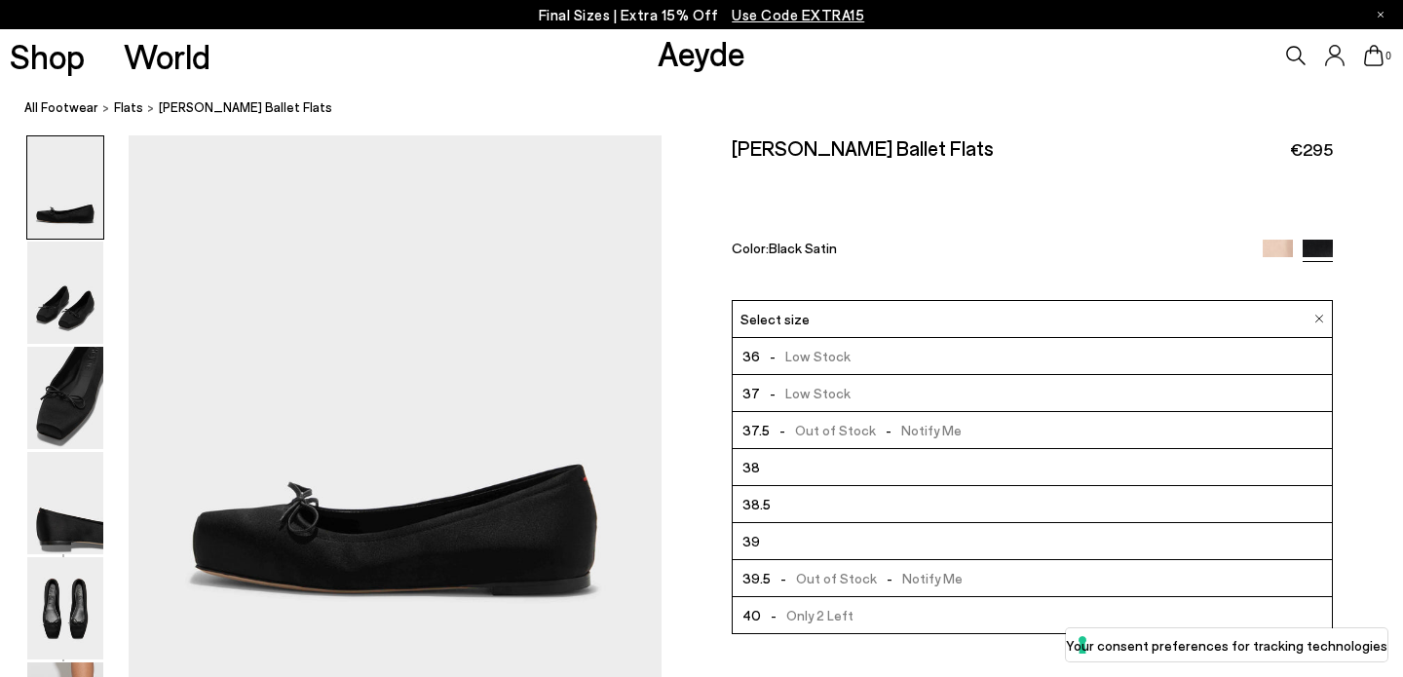
click at [817, 300] on div "Select size" at bounding box center [1032, 319] width 601 height 38
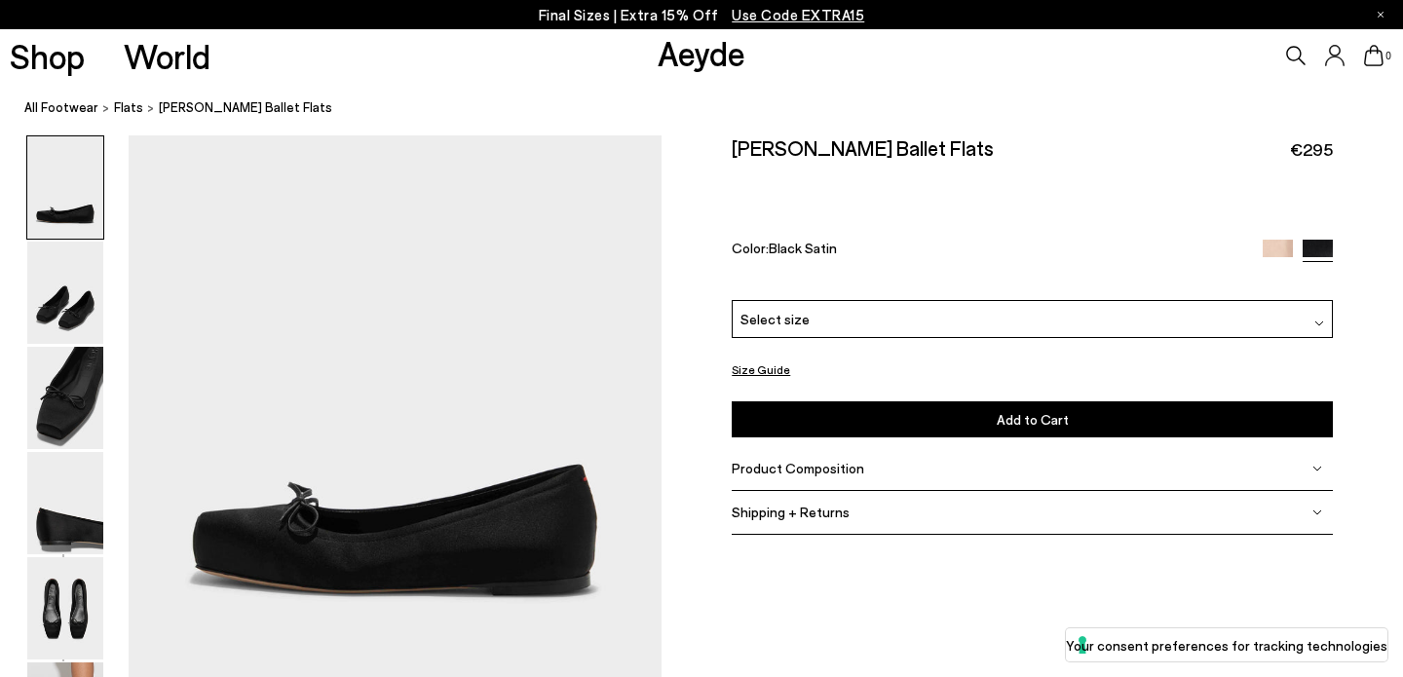
click at [765, 358] on button "Size Guide" at bounding box center [761, 370] width 58 height 24
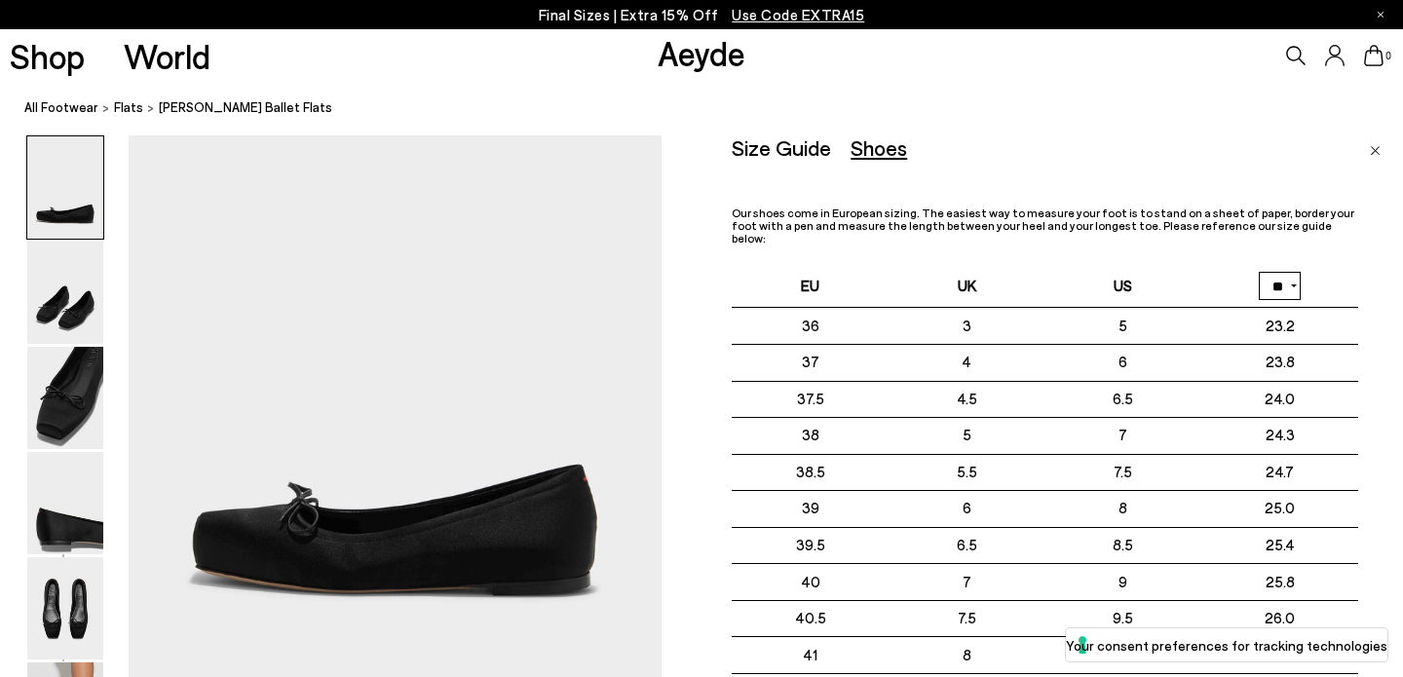
click at [694, 443] on div "Size Guide Shoes Belt Our shoes come in European sizing. The easiest way to mea…" at bounding box center [1033, 345] width 742 height 420
click at [1296, 197] on div "Size Guide Shoes Belt Our shoes come in European sizing. The easiest way to mea…" at bounding box center [1045, 531] width 627 height 792
click at [1378, 137] on link "Close" at bounding box center [1375, 146] width 11 height 23
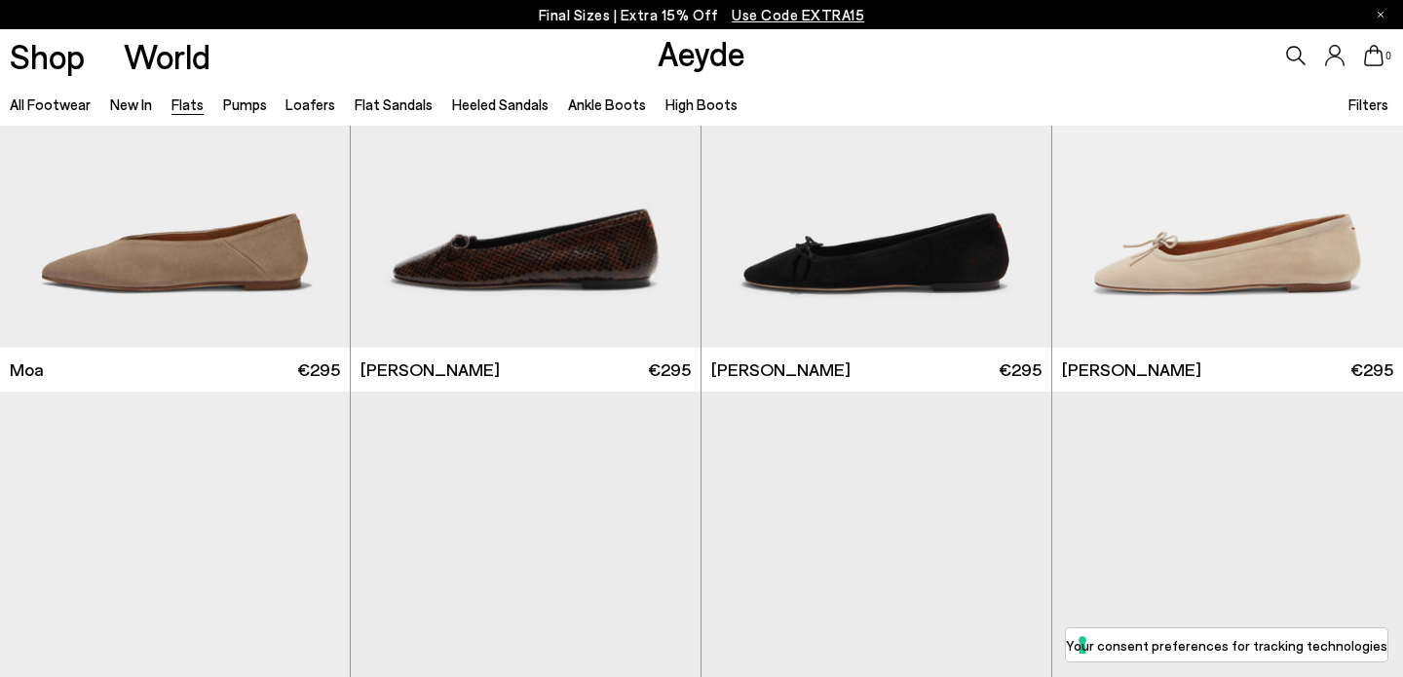
scroll to position [3574, 0]
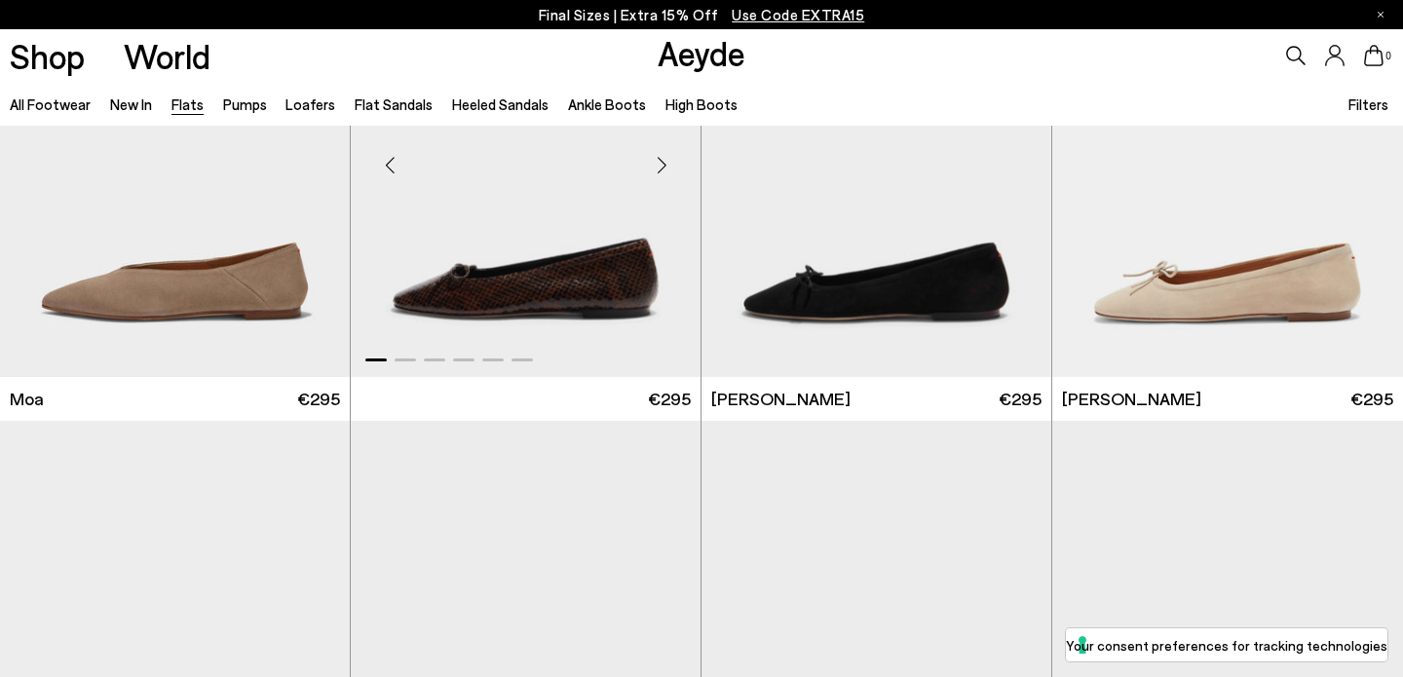
click at [633, 285] on img "1 / 6" at bounding box center [526, 157] width 350 height 439
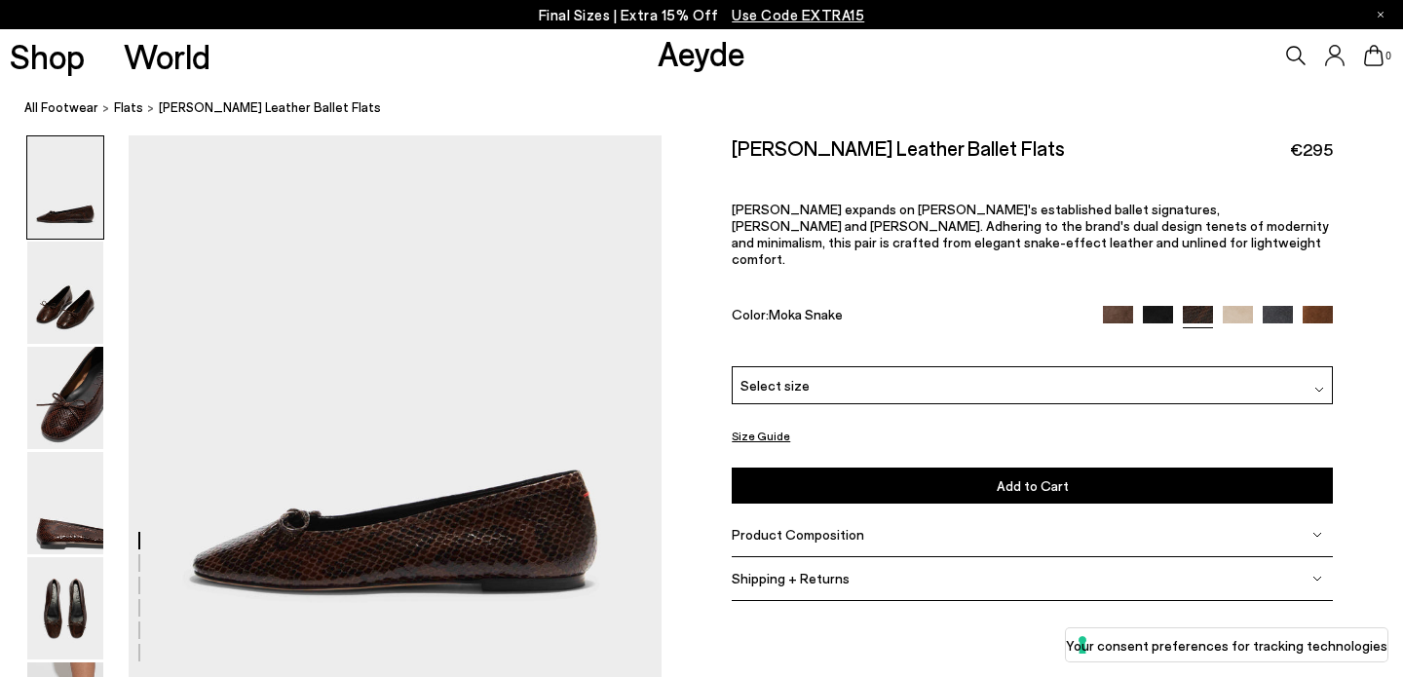
click at [1106, 306] on img at bounding box center [1118, 321] width 30 height 30
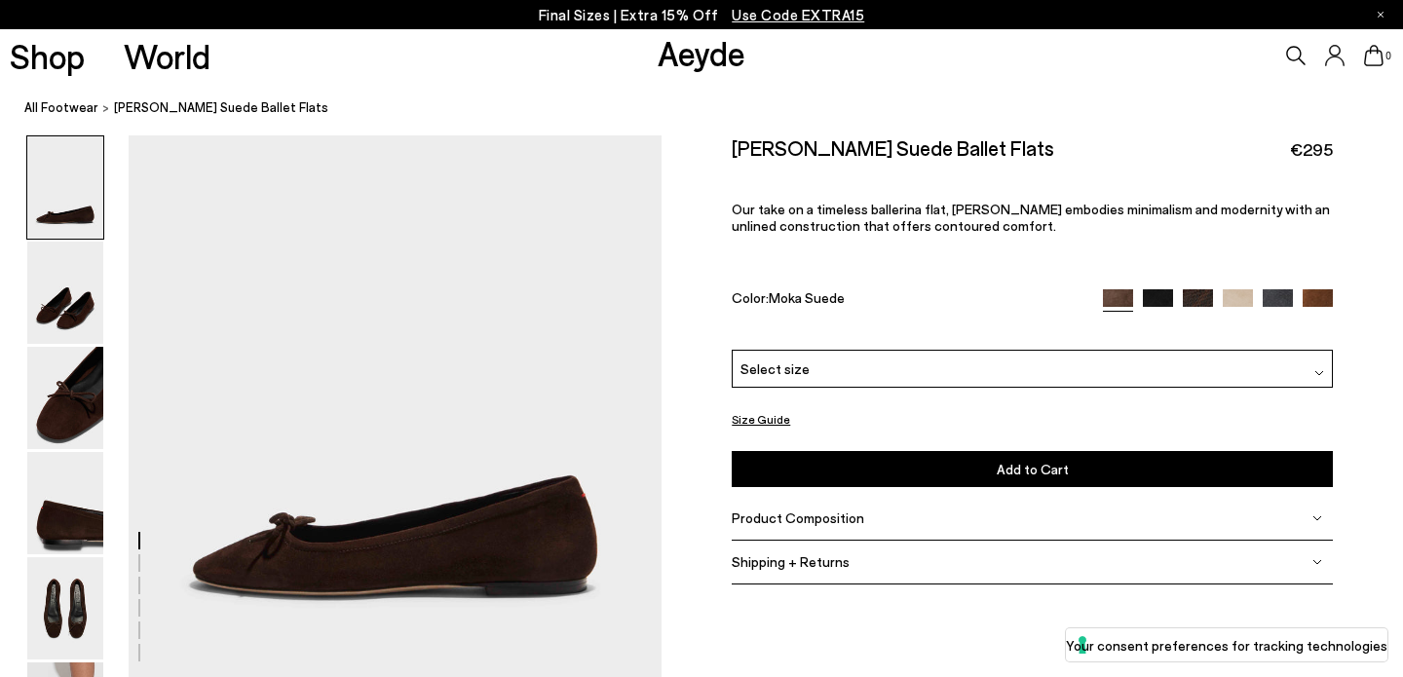
click at [1157, 289] on img at bounding box center [1158, 304] width 30 height 30
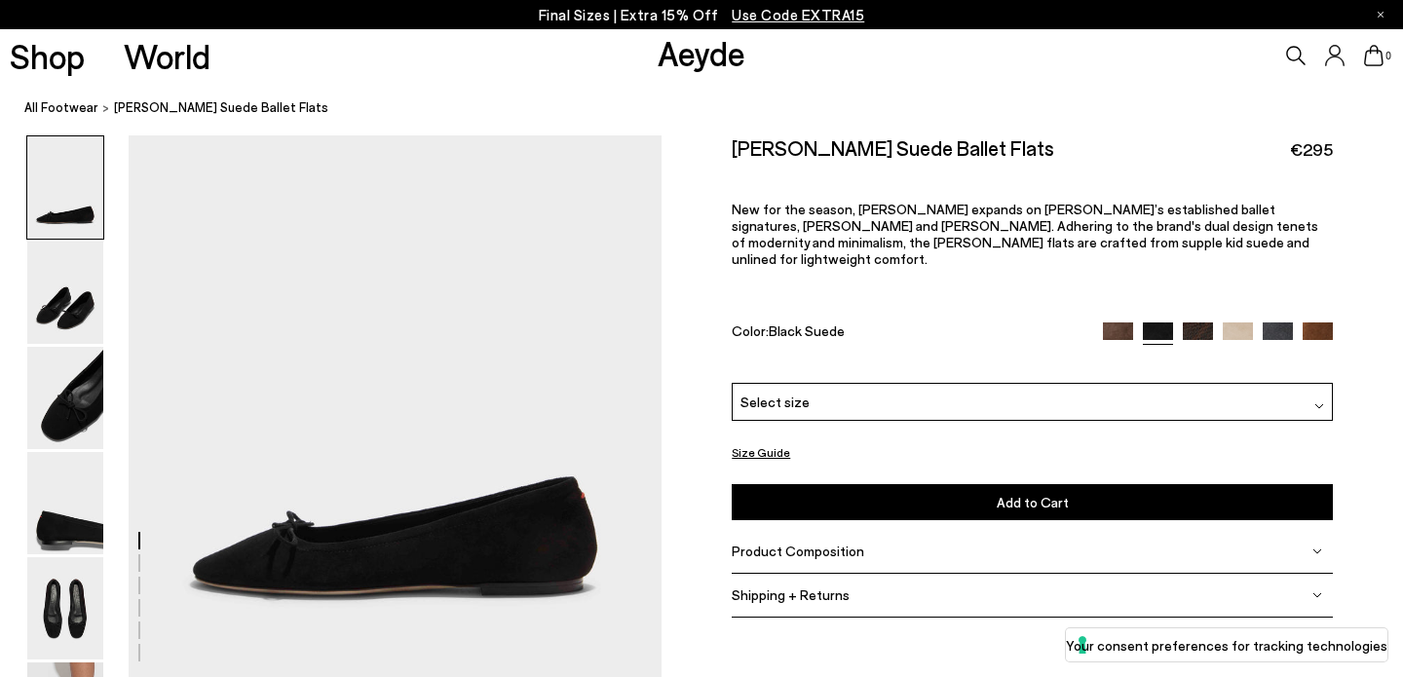
click at [1190, 323] on img at bounding box center [1198, 338] width 30 height 30
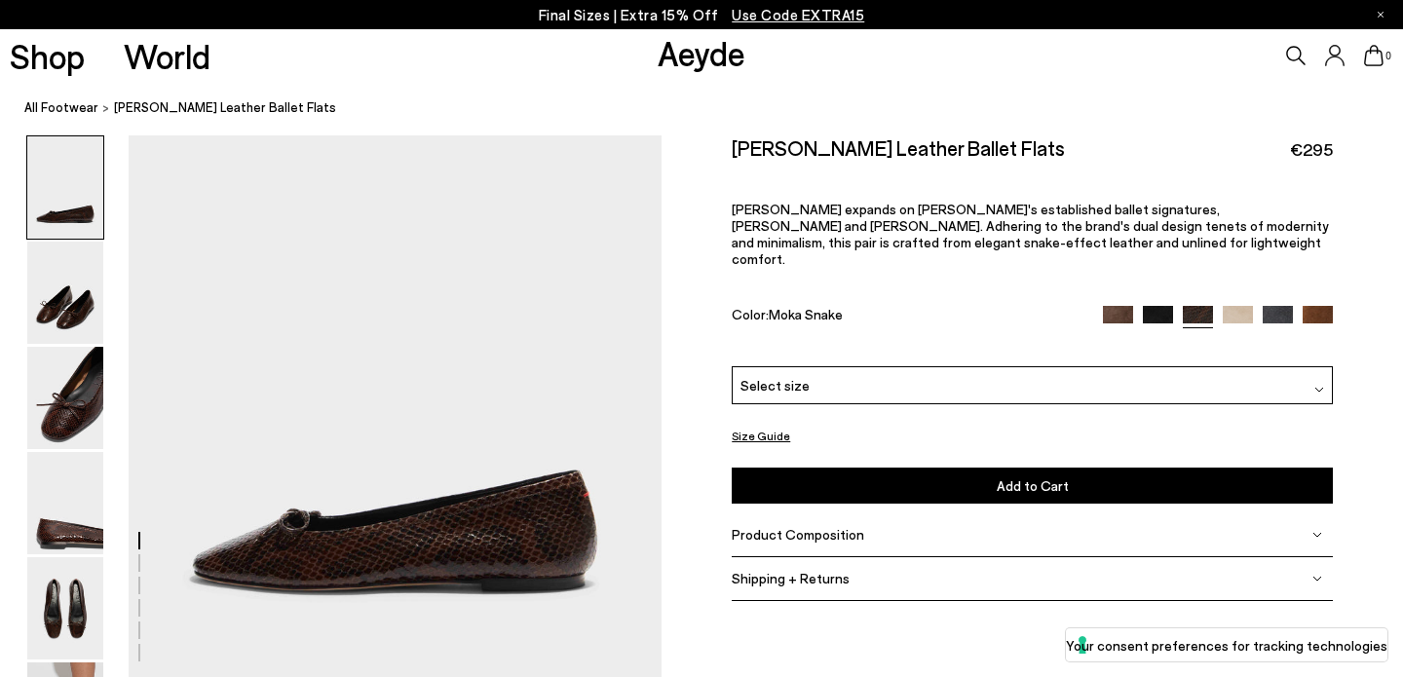
click at [1224, 306] on img at bounding box center [1238, 321] width 30 height 30
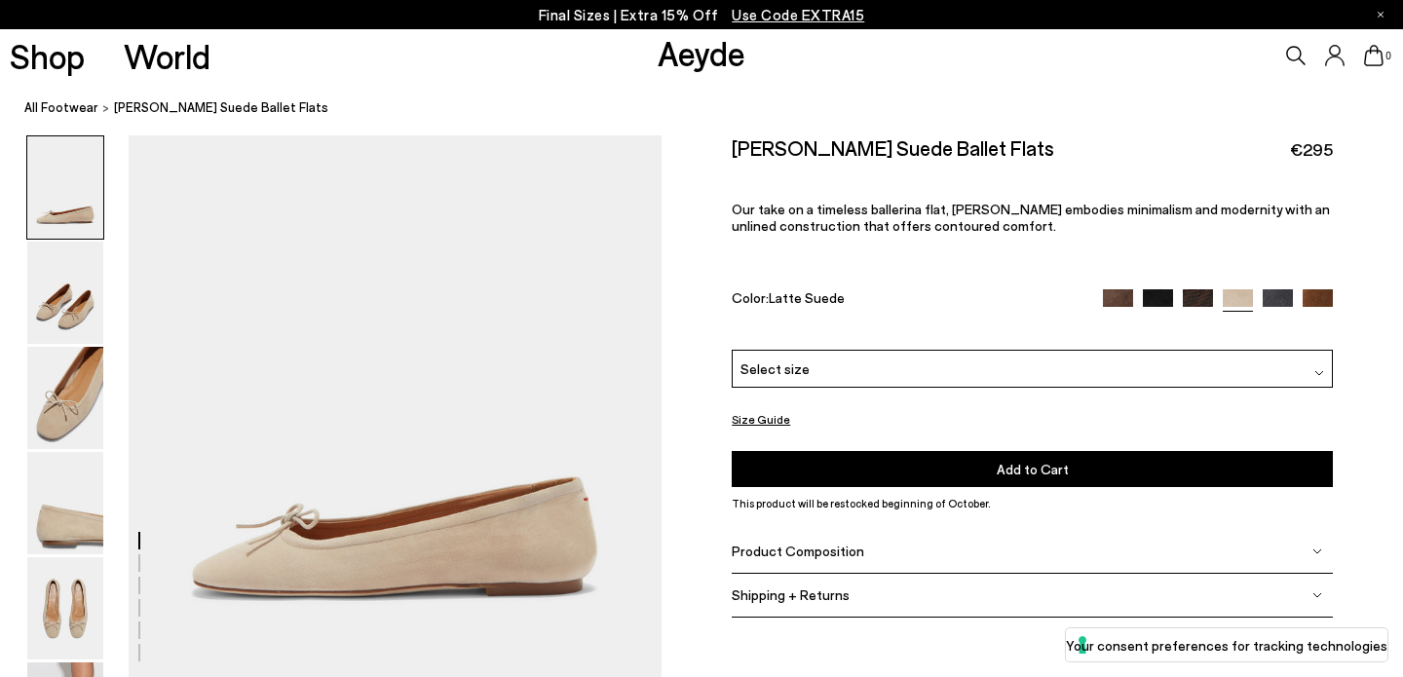
click at [1292, 289] on img at bounding box center [1278, 304] width 30 height 30
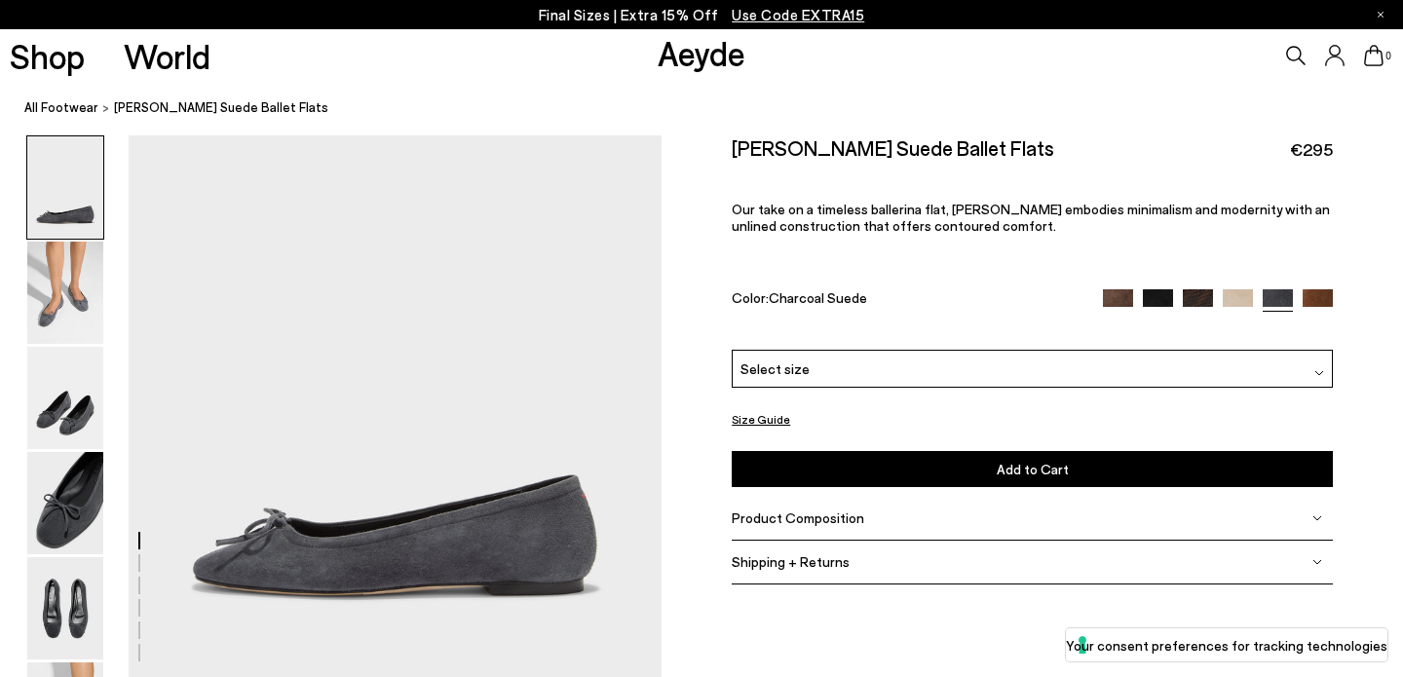
click at [1301, 289] on div at bounding box center [1218, 300] width 230 height 22
click at [1319, 289] on img at bounding box center [1318, 304] width 30 height 30
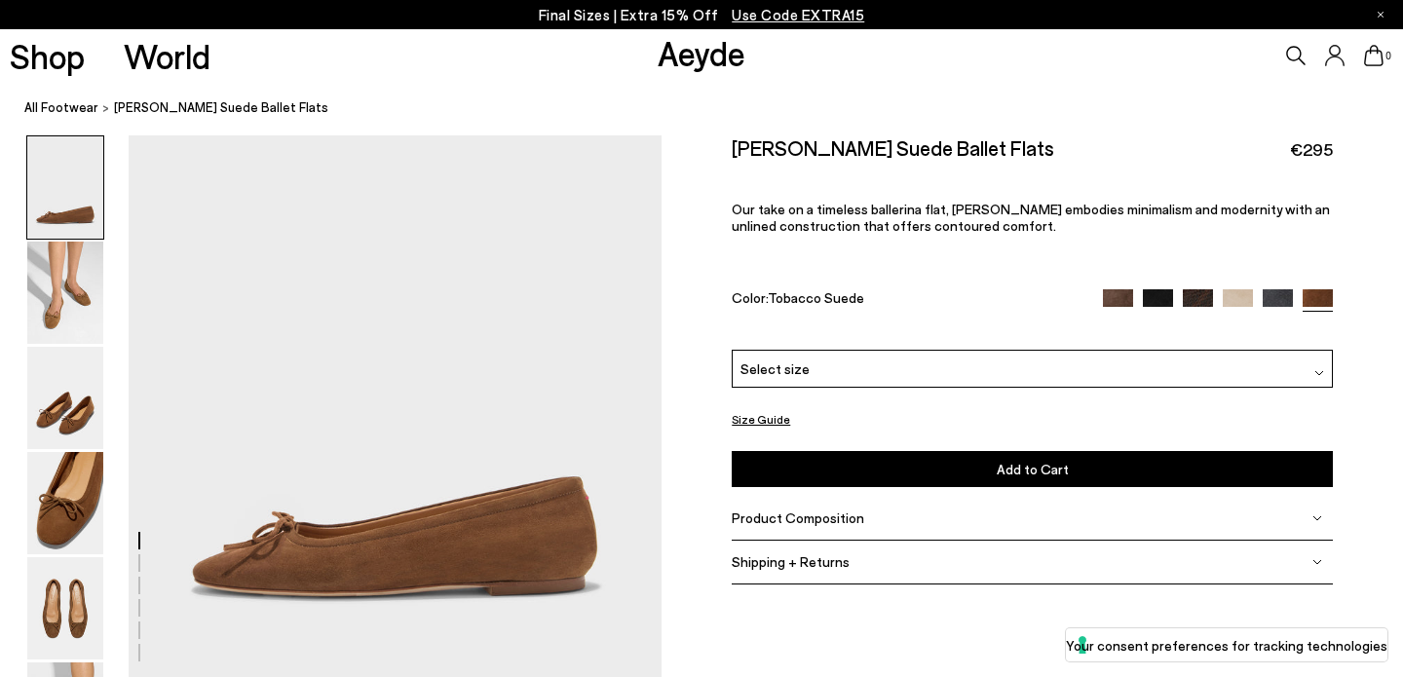
click at [835, 510] on span "Product Composition" at bounding box center [798, 518] width 133 height 17
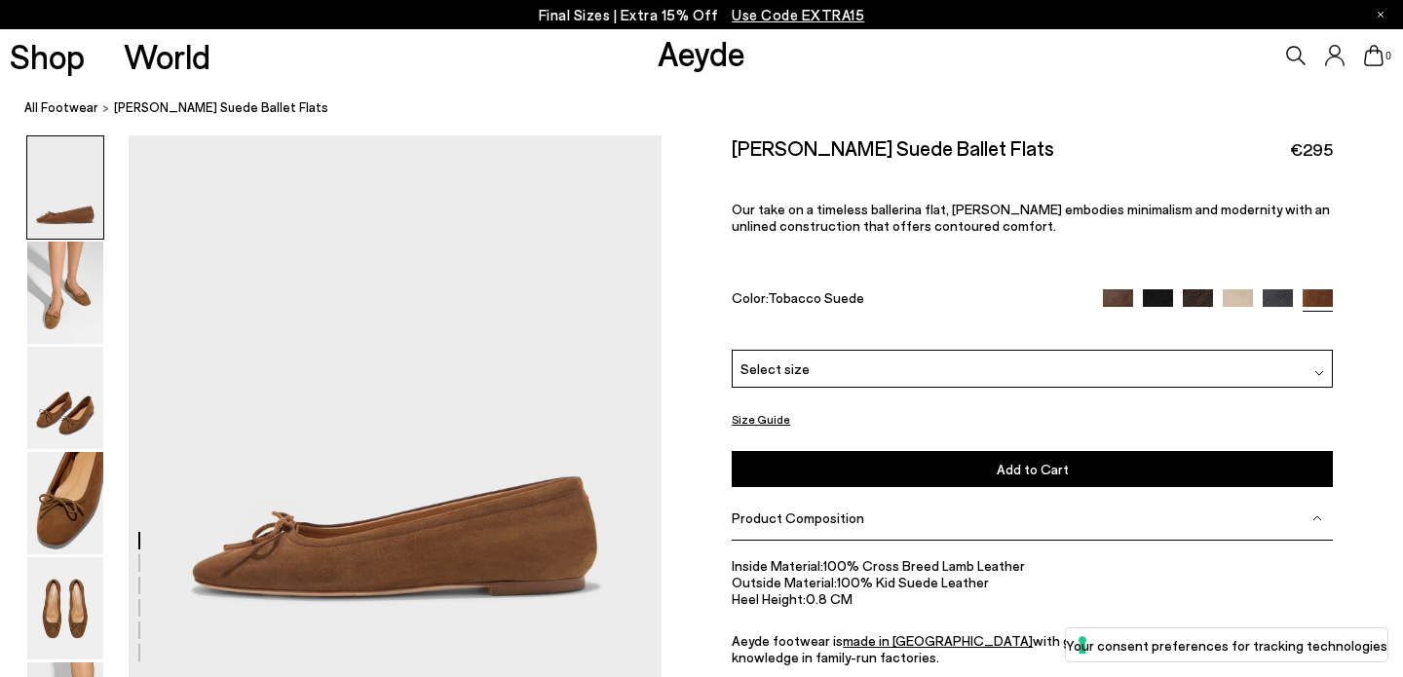
click at [834, 510] on span "Product Composition" at bounding box center [798, 518] width 133 height 17
